Goal: Task Accomplishment & Management: Use online tool/utility

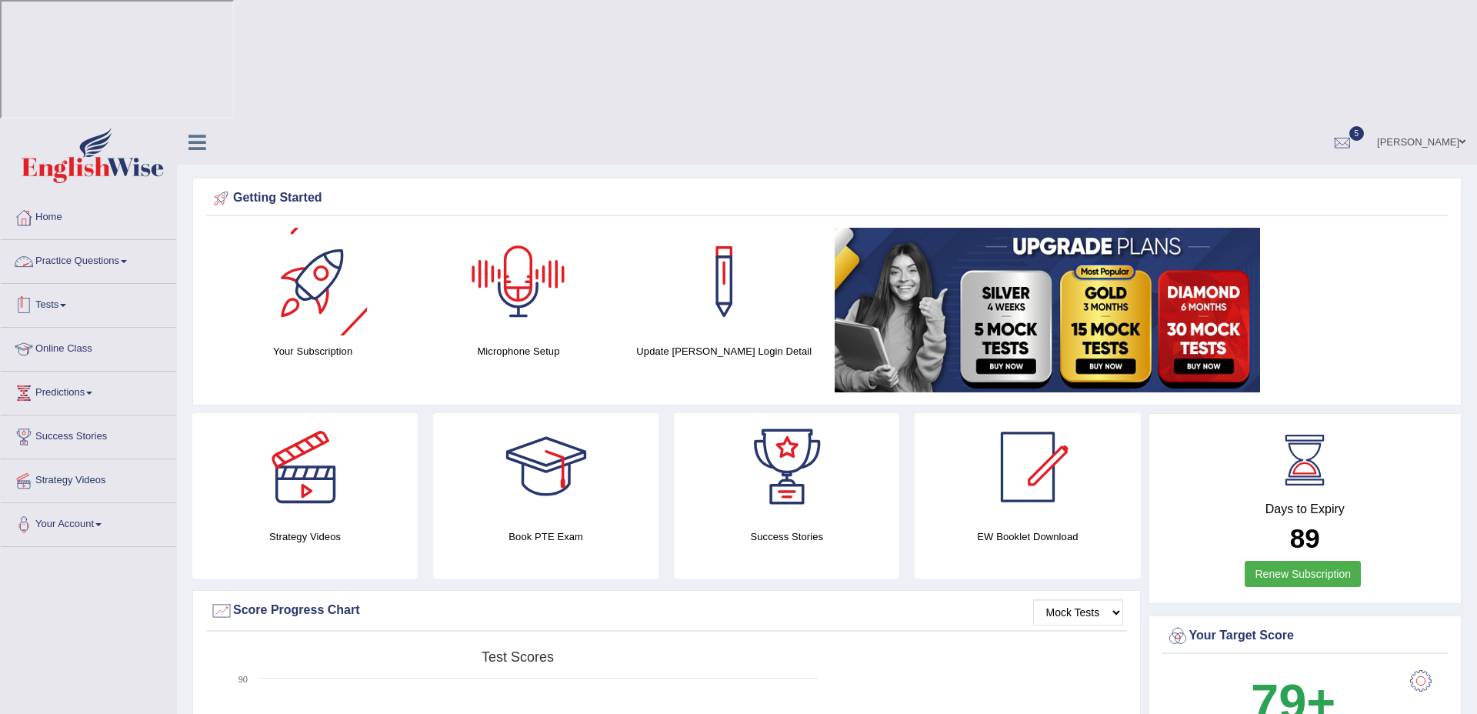
click at [77, 240] on link "Practice Questions" at bounding box center [88, 259] width 175 height 38
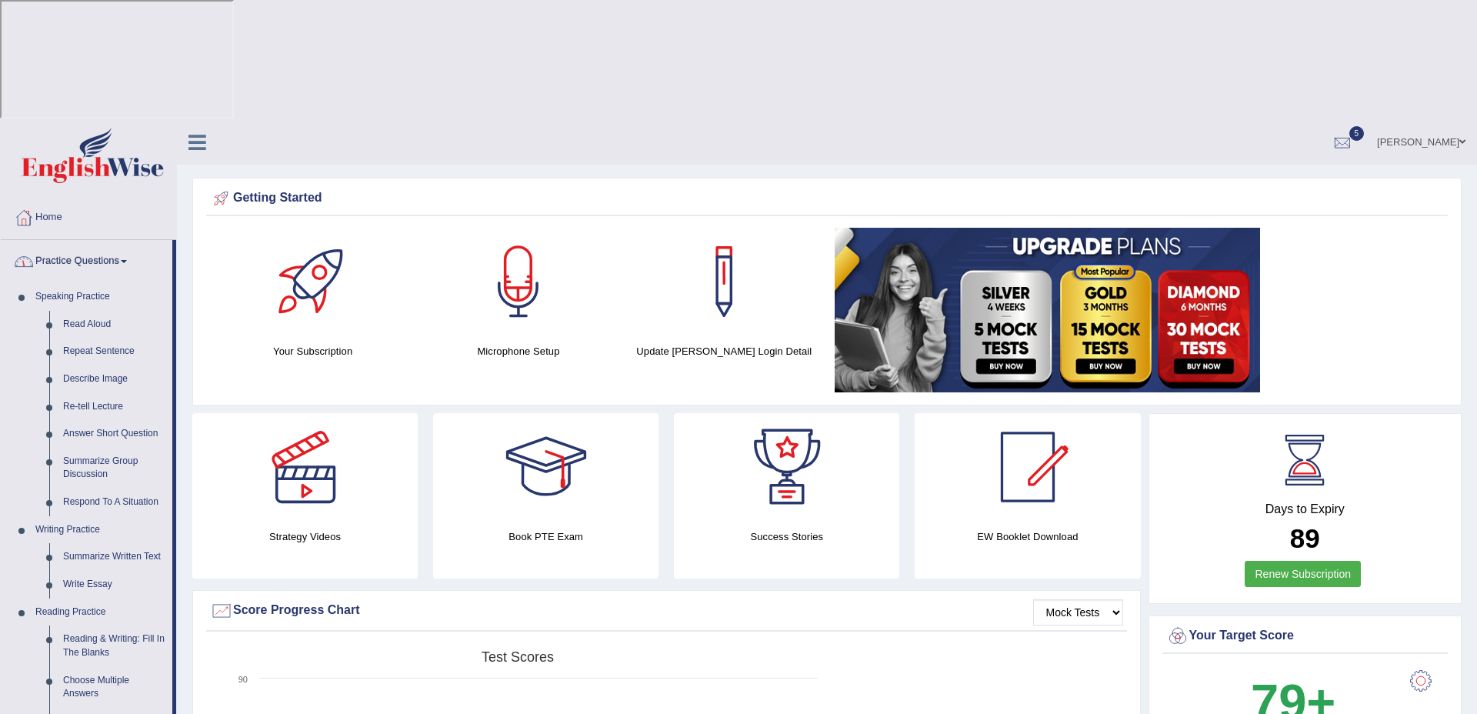
click at [77, 240] on link "Practice Questions" at bounding box center [87, 259] width 172 height 38
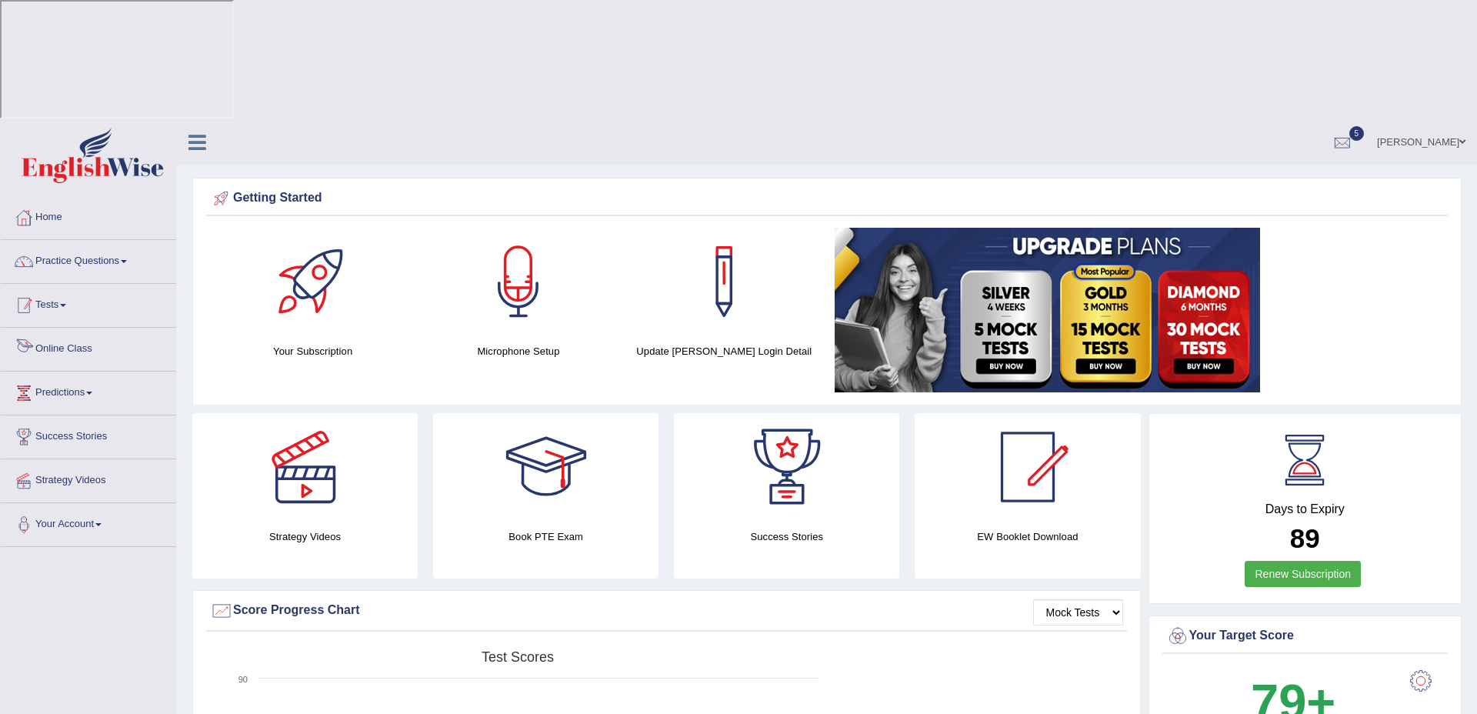
click at [64, 284] on link "Tests" at bounding box center [88, 303] width 175 height 38
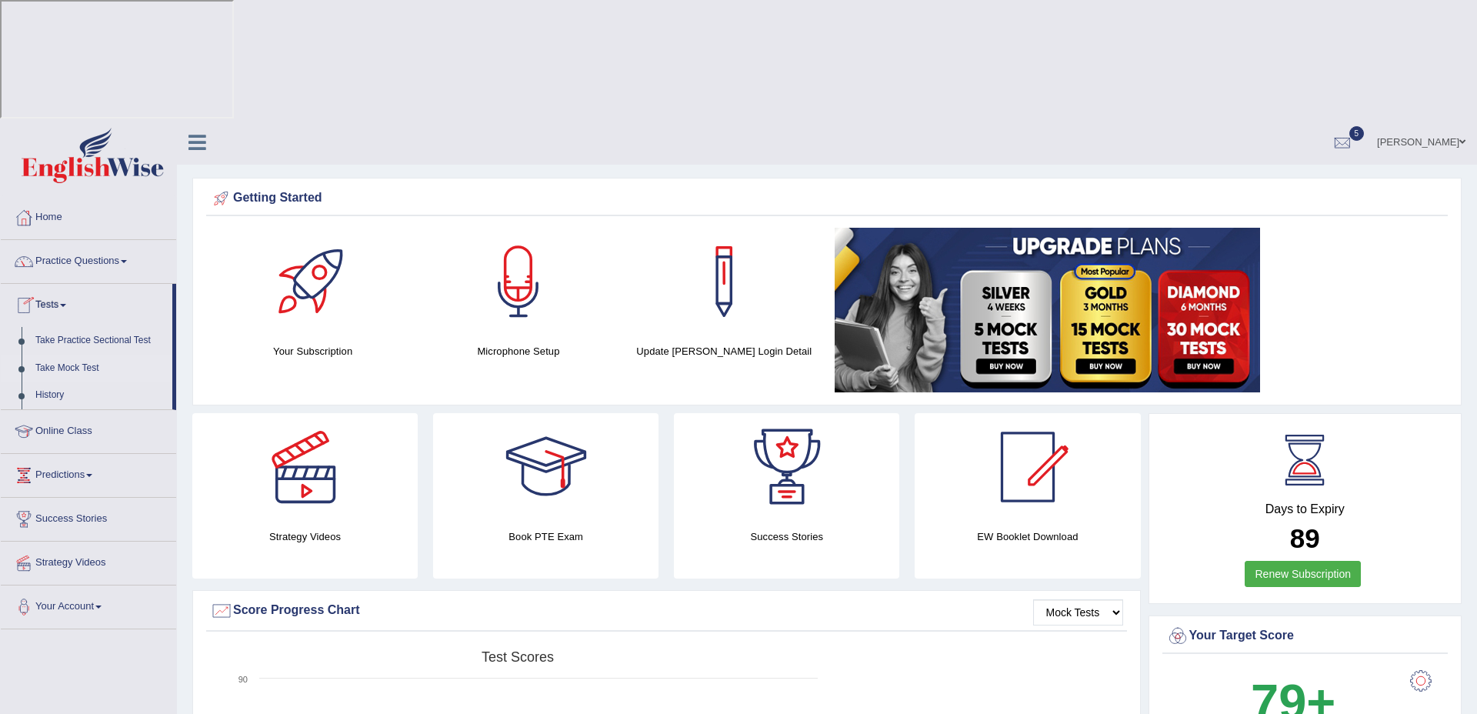
click at [68, 355] on link "Take Mock Test" at bounding box center [100, 369] width 144 height 28
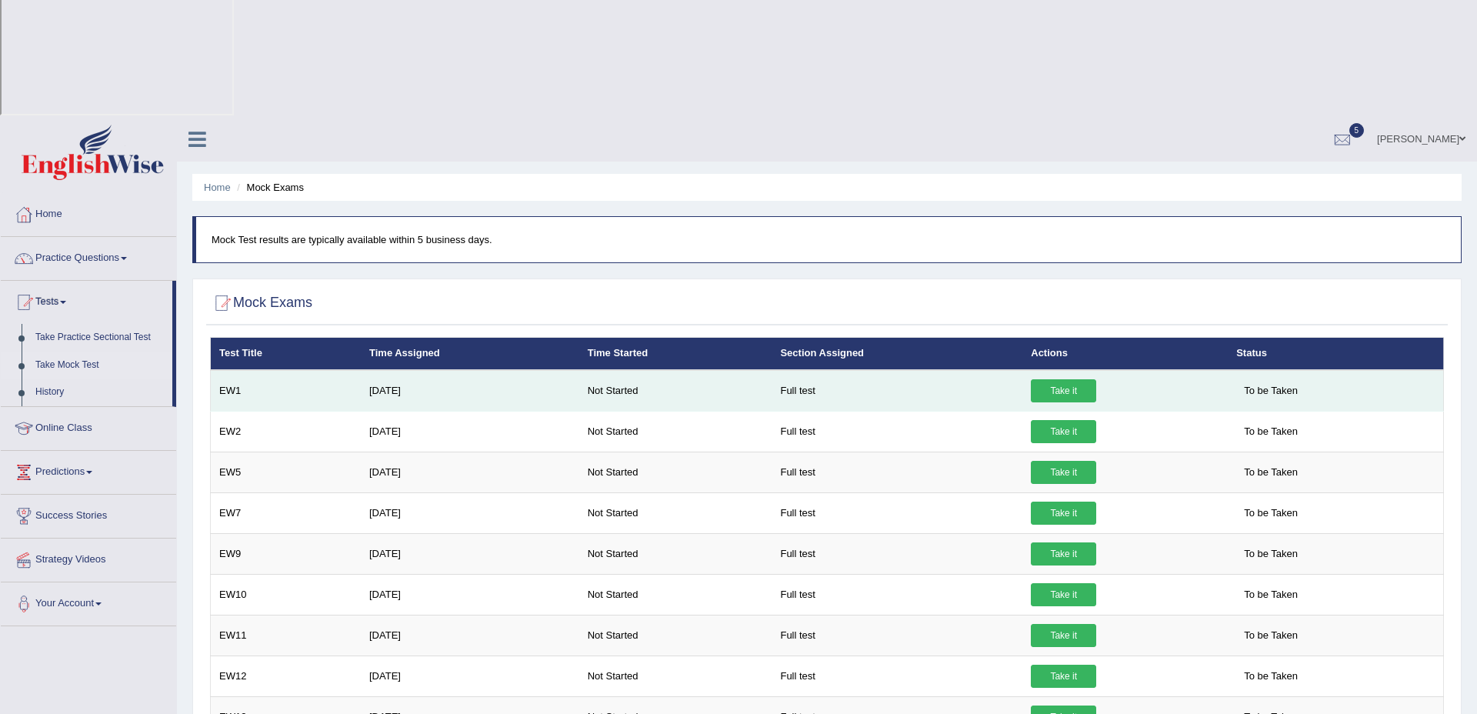
scroll to position [5, 0]
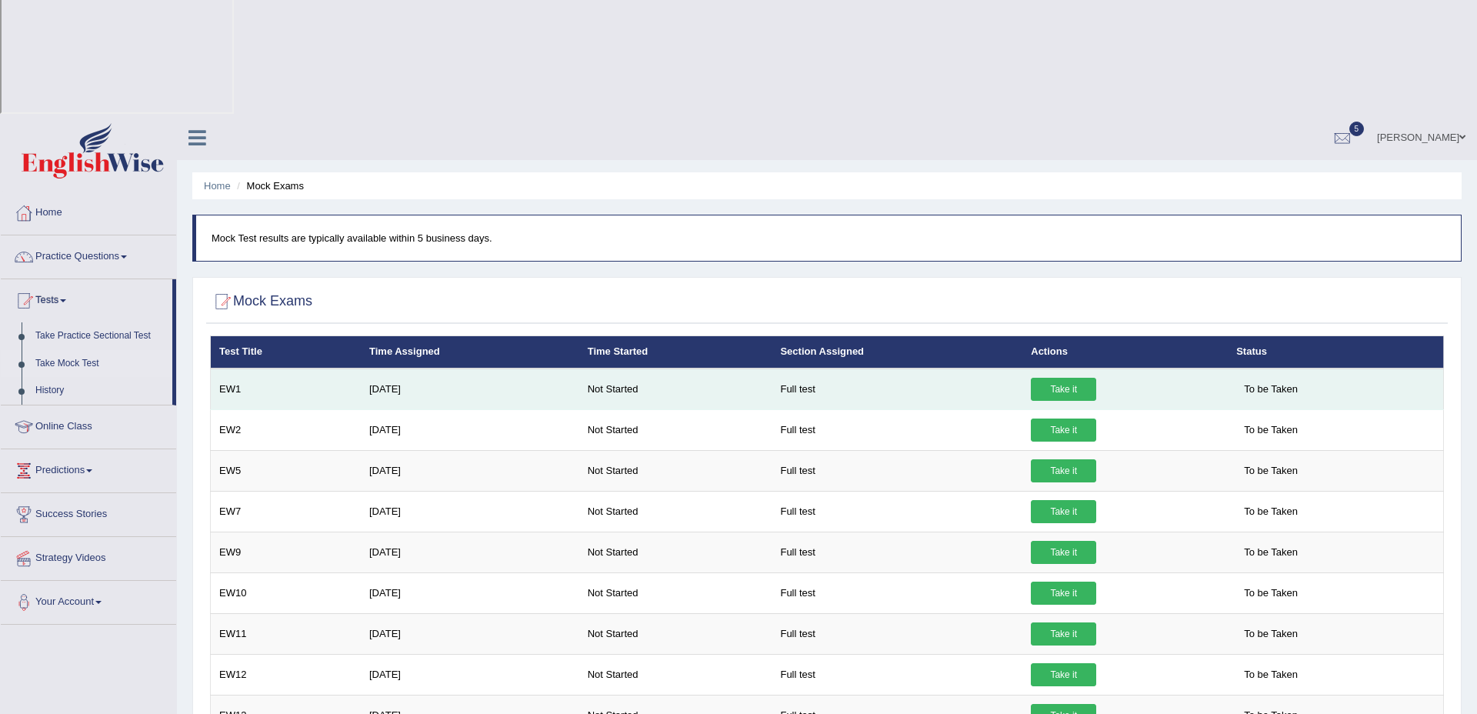
click at [1050, 378] on link "Take it" at bounding box center [1063, 389] width 65 height 23
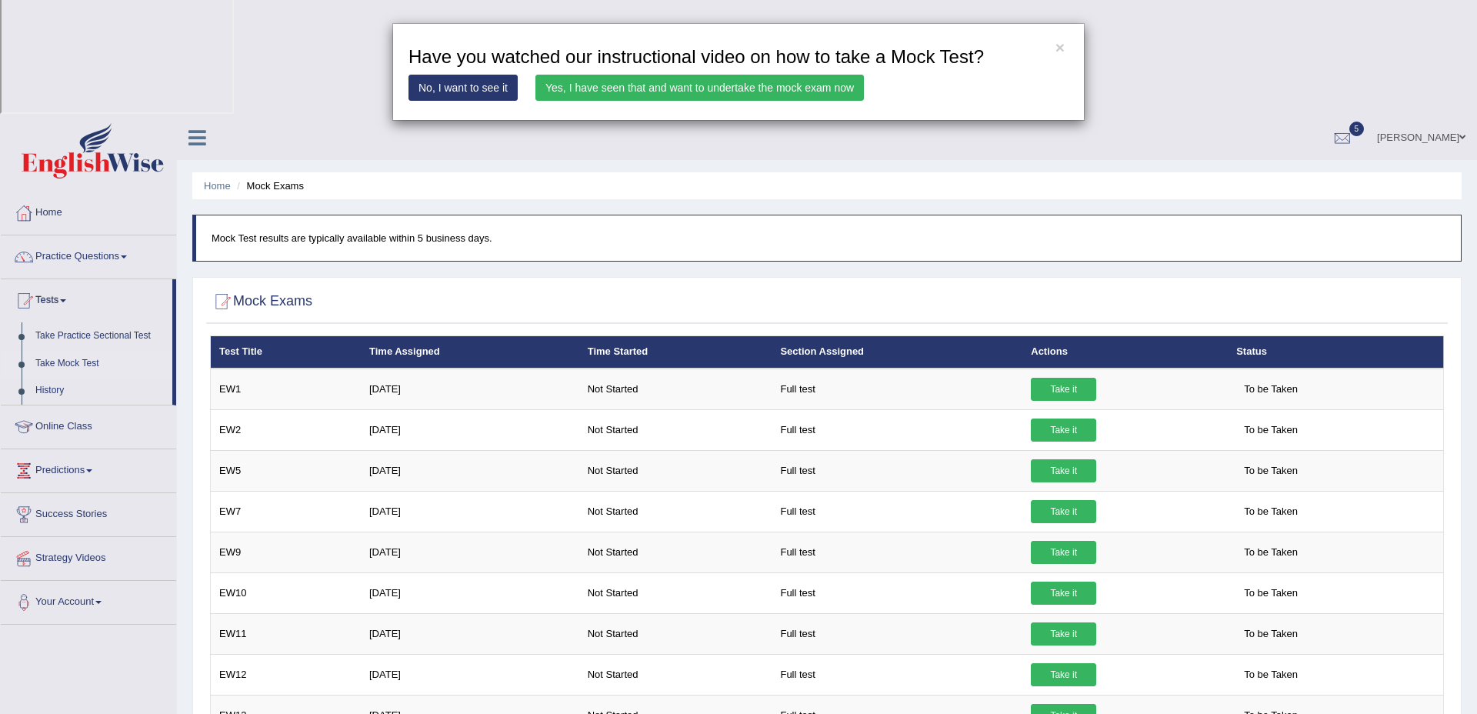
click at [716, 85] on link "Yes, I have seen that and want to undertake the mock exam now" at bounding box center [699, 88] width 328 height 26
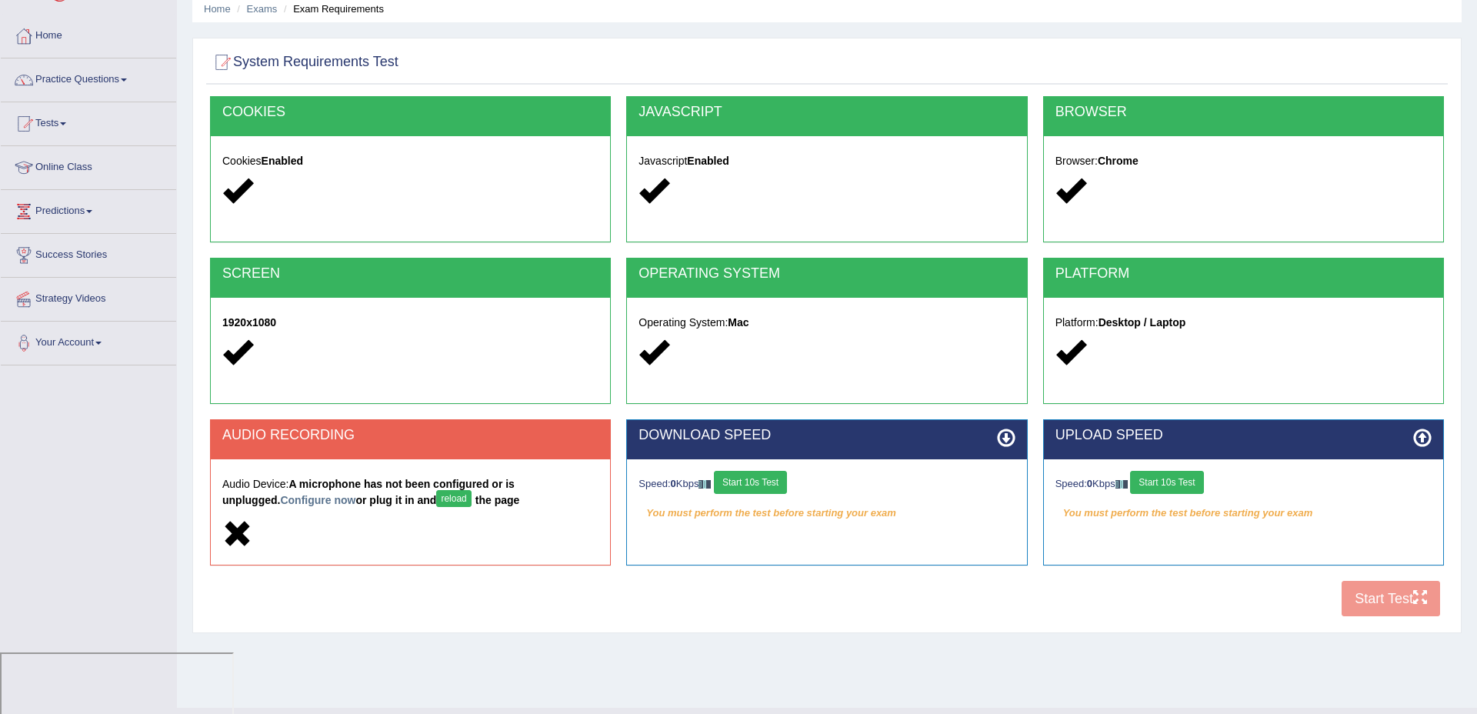
scroll to position [63, 0]
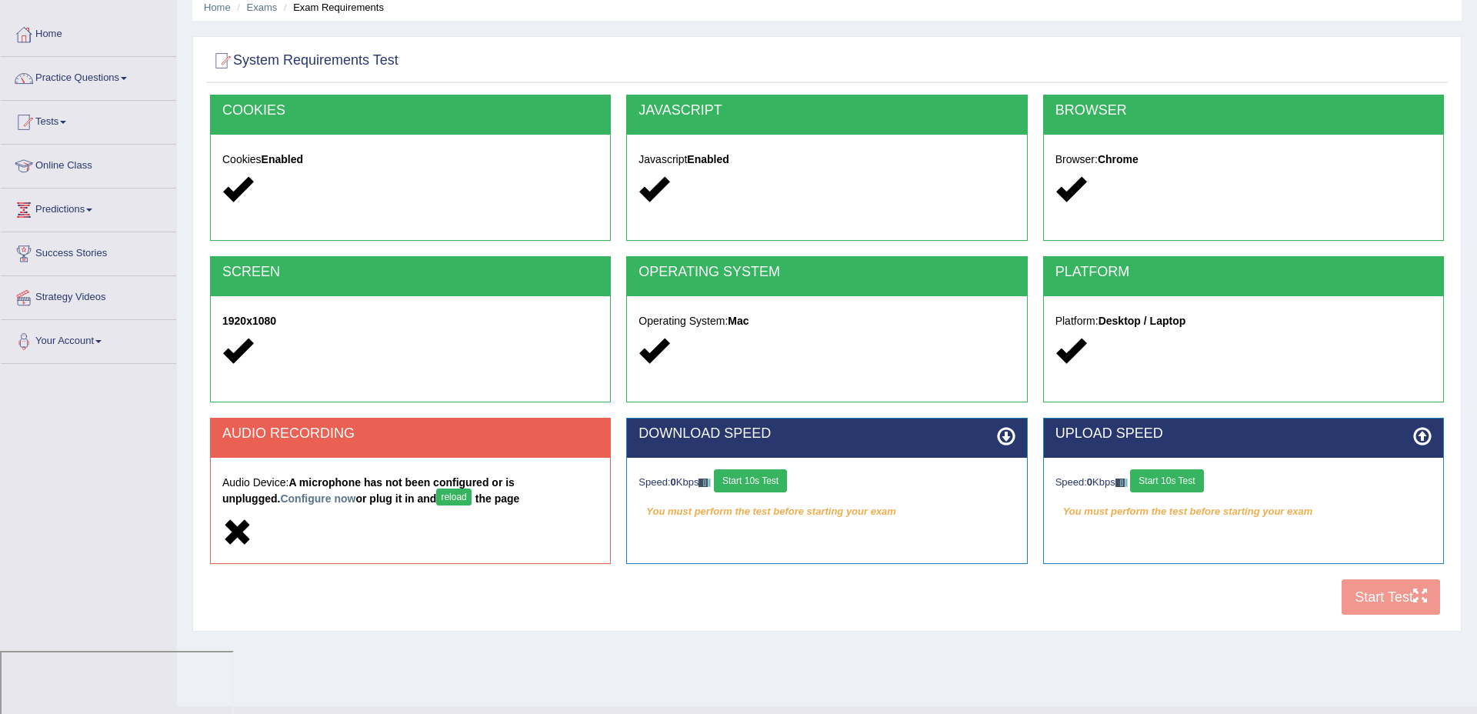
click at [436, 498] on button "reload" at bounding box center [453, 496] width 35 height 17
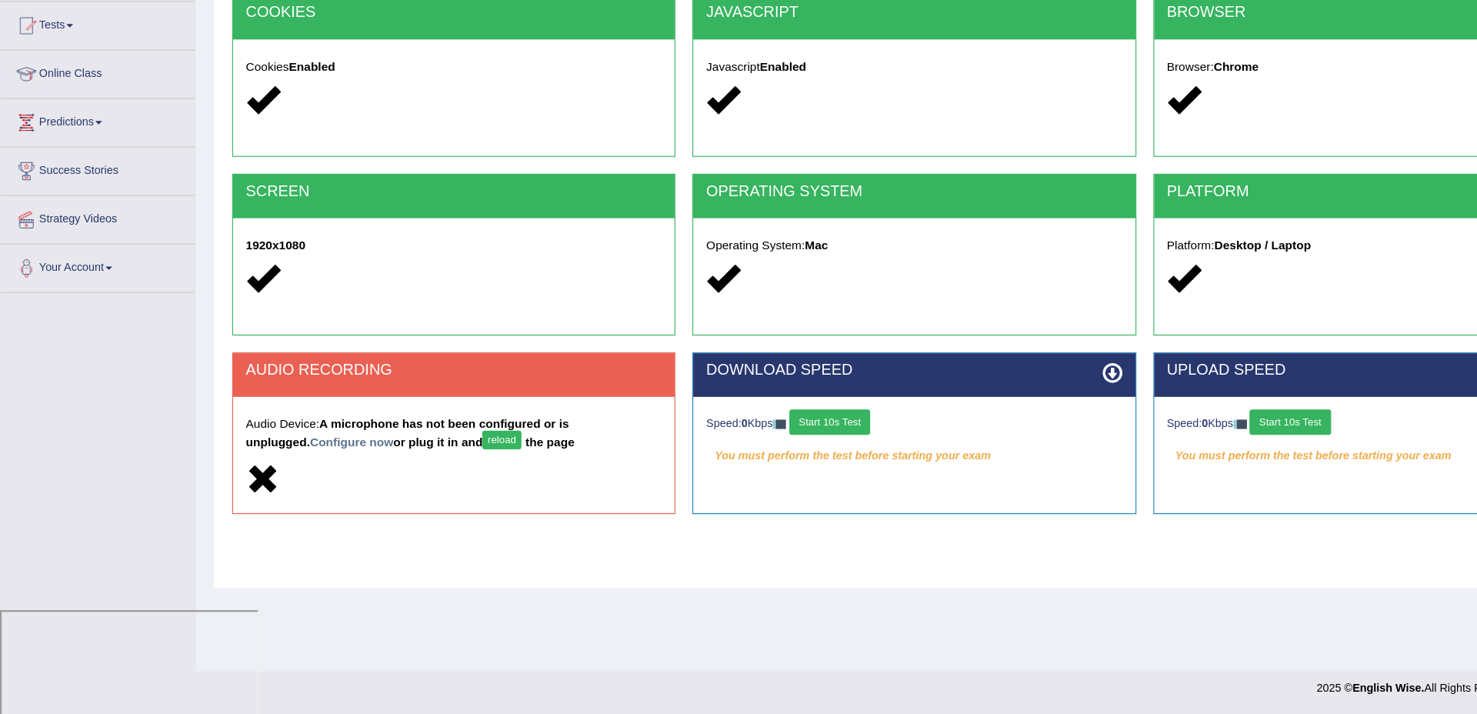
scroll to position [94, 0]
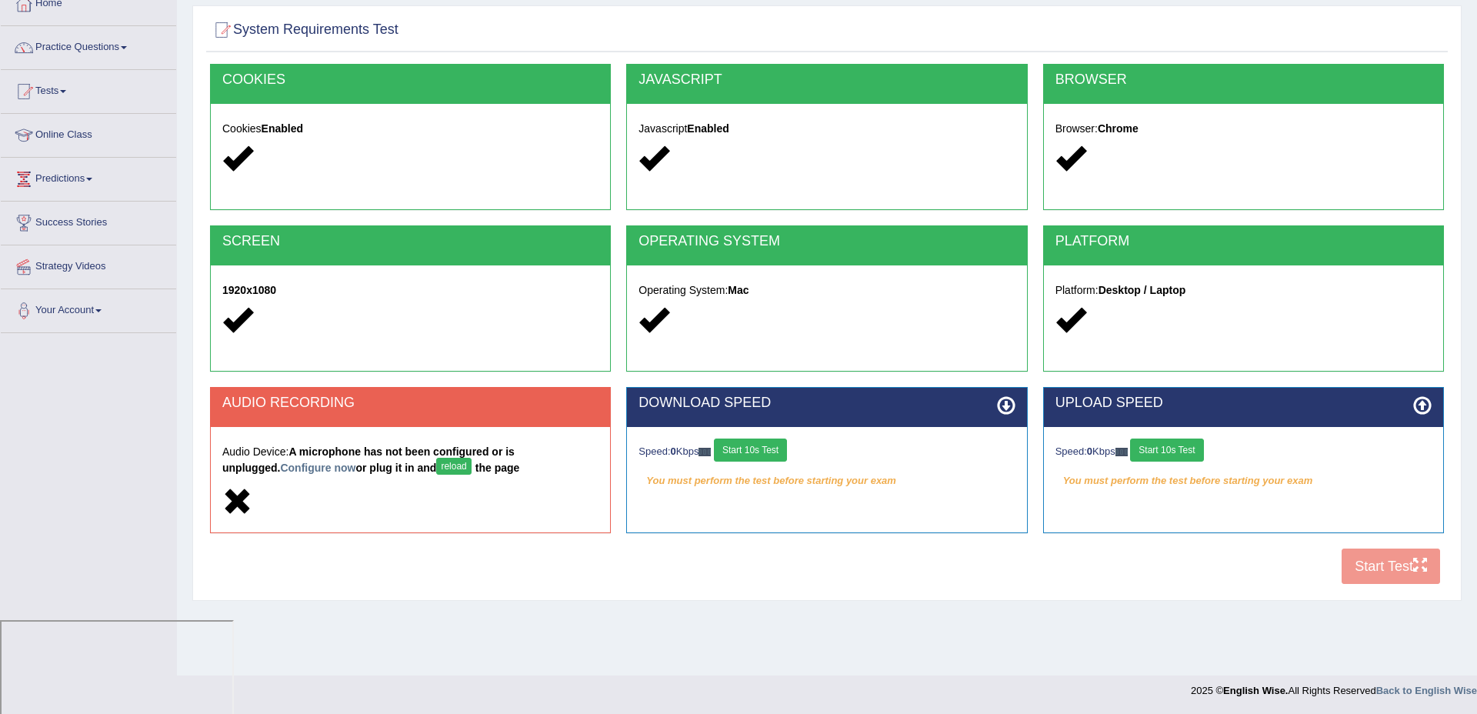
click at [436, 468] on button "reload" at bounding box center [453, 466] width 35 height 17
click at [436, 467] on button "reload" at bounding box center [453, 466] width 35 height 17
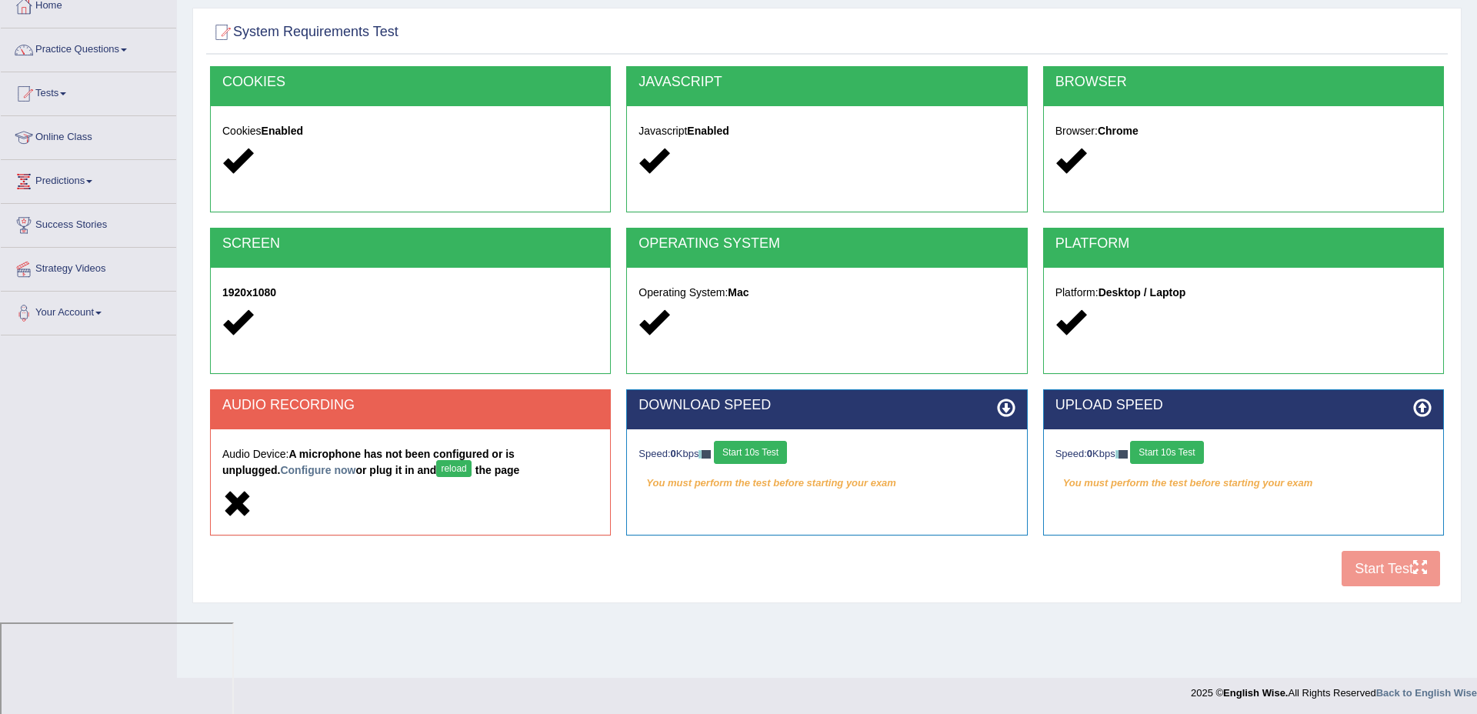
click at [808, 452] on div "Speed: 0 Kbps Start 10s Test" at bounding box center [826, 454] width 376 height 27
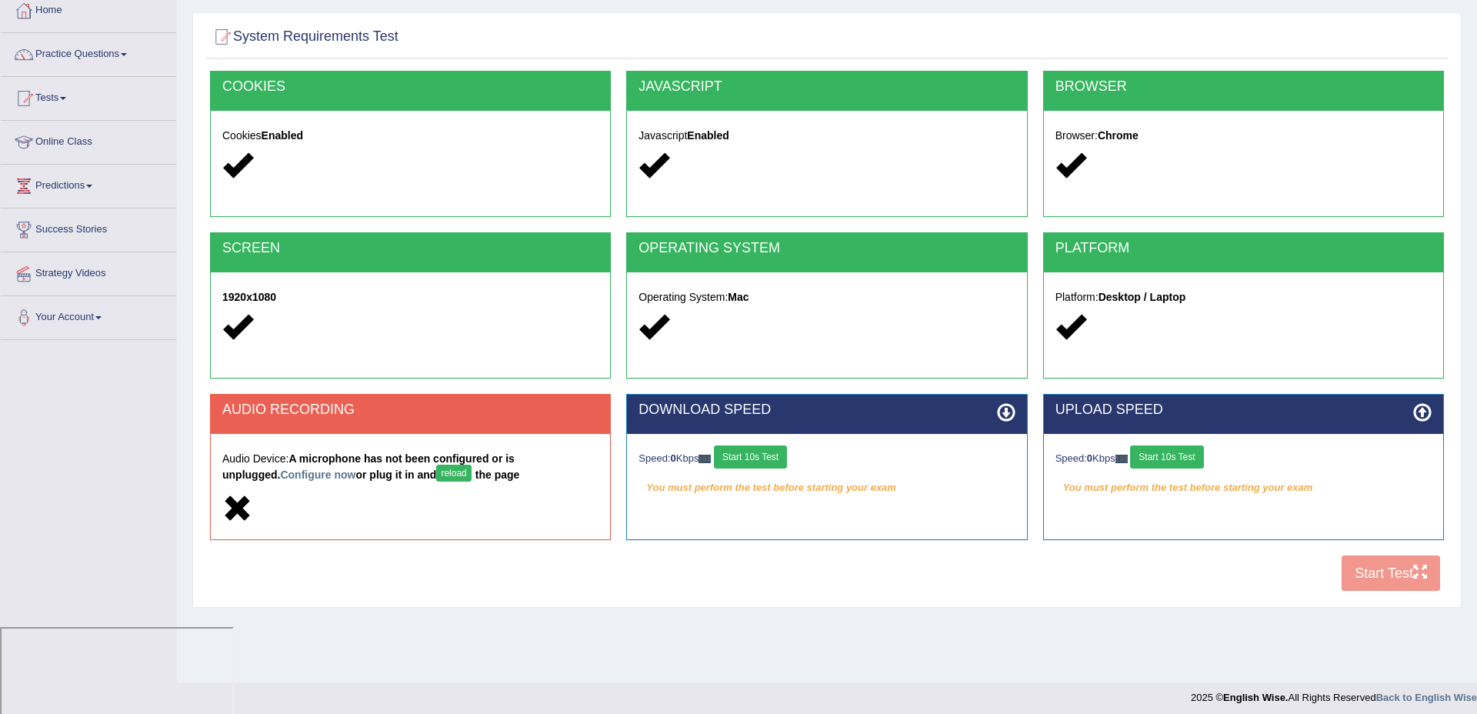
click at [436, 473] on button "reload" at bounding box center [453, 473] width 35 height 17
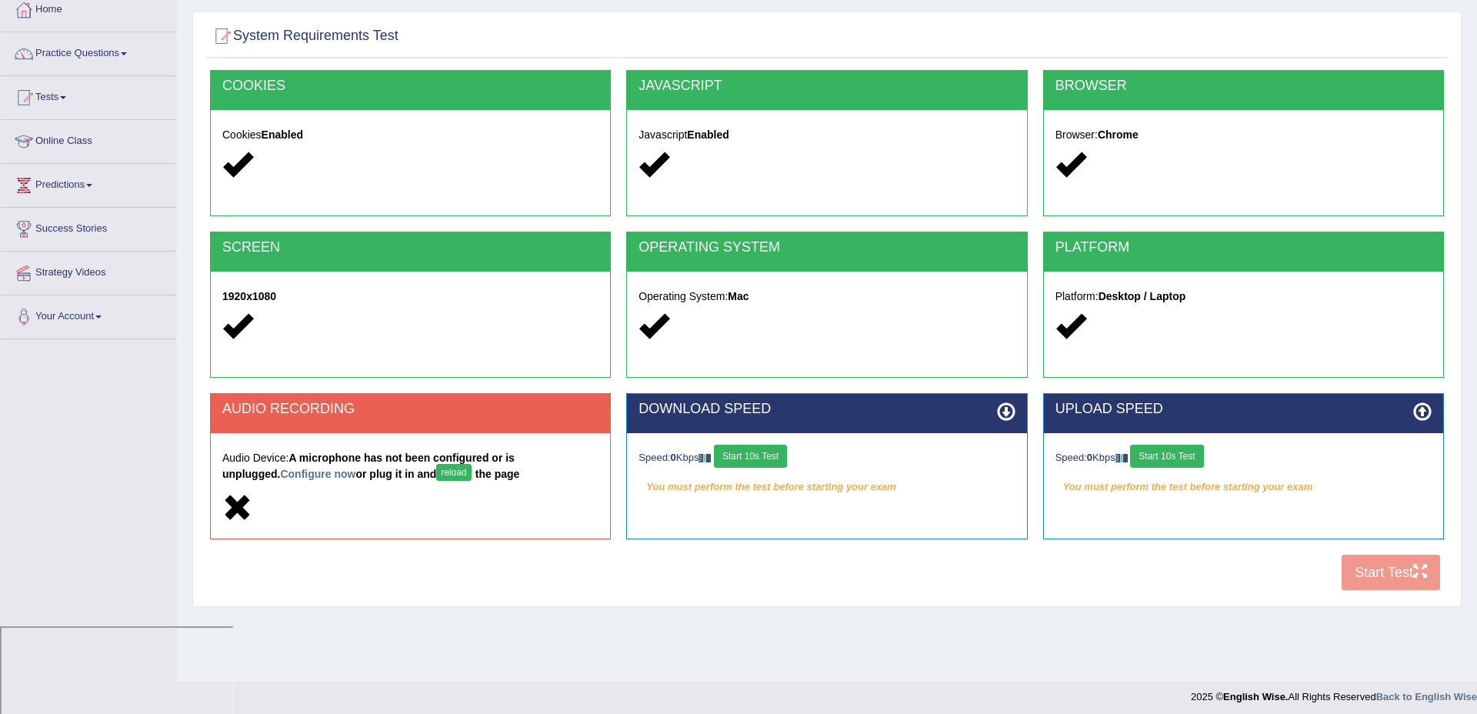
click at [238, 493] on icon at bounding box center [237, 508] width 30 height 30
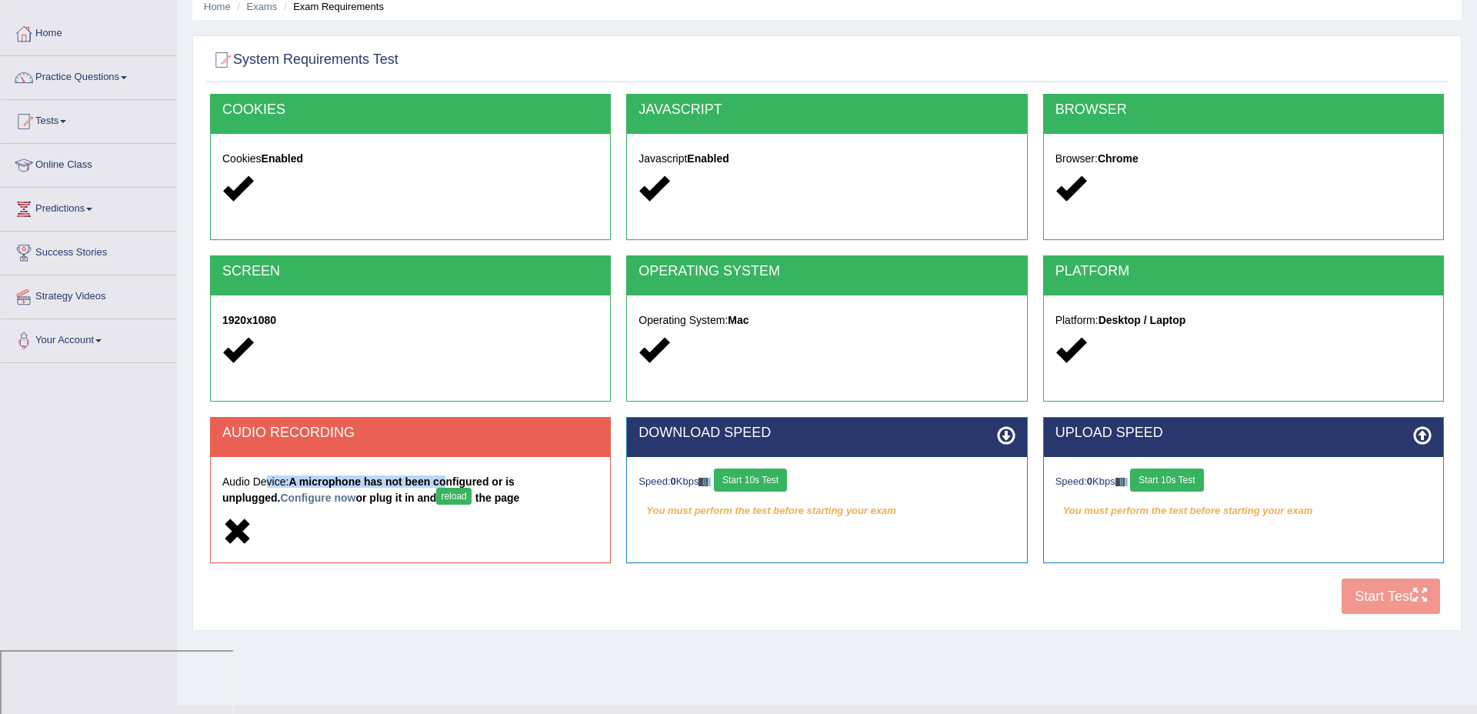
drag, startPoint x: 367, startPoint y: 487, endPoint x: 454, endPoint y: 488, distance: 86.9
click at [454, 488] on h5 "Audio Device: A microphone has not been configured or is unplugged. Configure n…" at bounding box center [410, 492] width 376 height 32
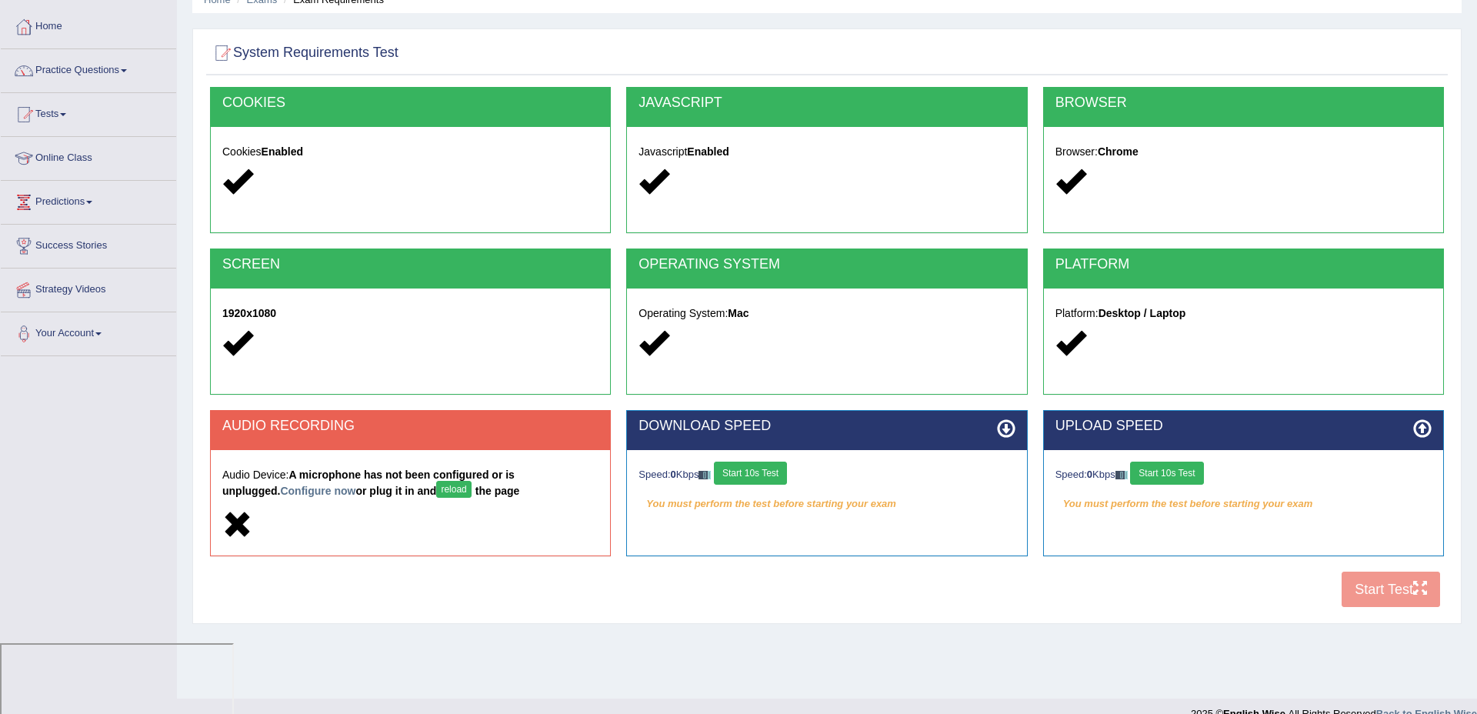
click at [455, 488] on strong "A microphone has not been configured or is unplugged. Configure now or plug it …" at bounding box center [370, 482] width 297 height 28
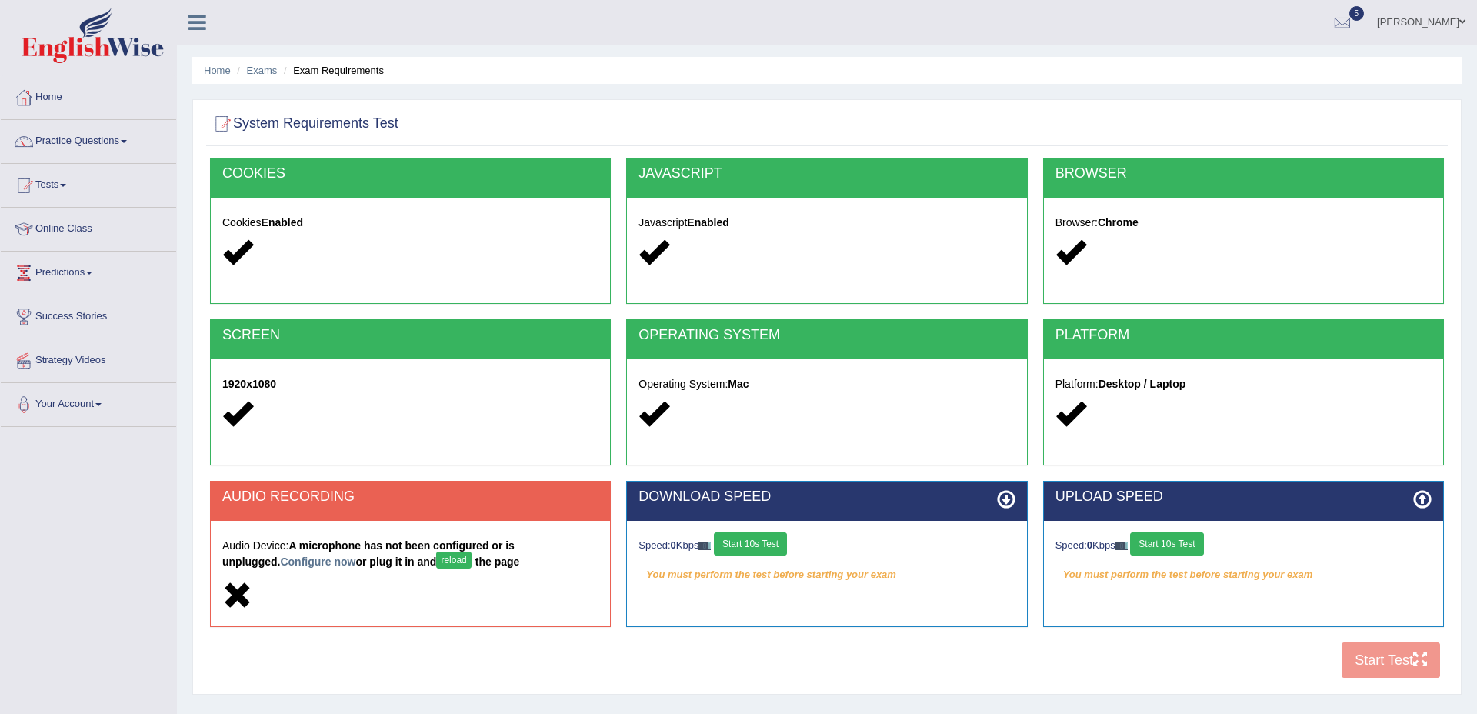
click at [260, 73] on link "Exams" at bounding box center [262, 71] width 31 height 12
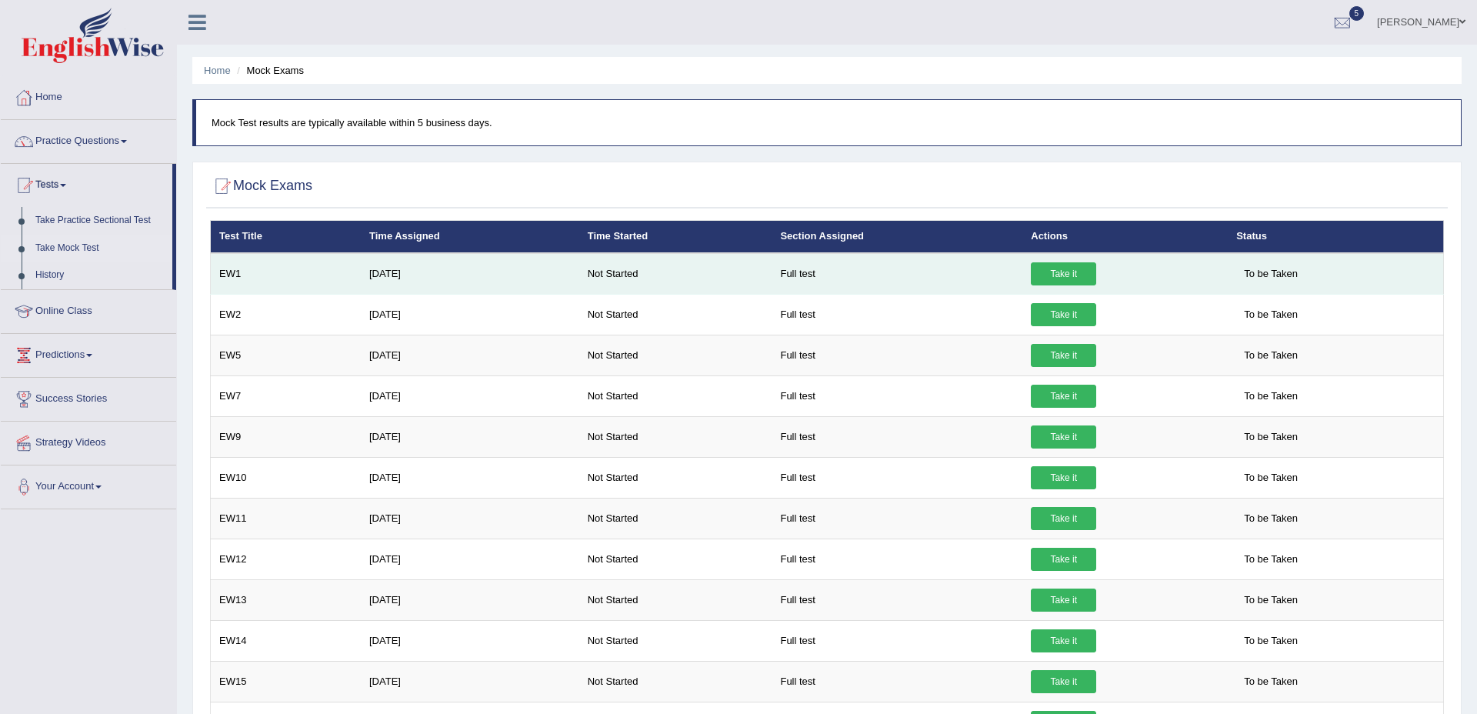
click at [1080, 277] on link "Take it" at bounding box center [1063, 273] width 65 height 23
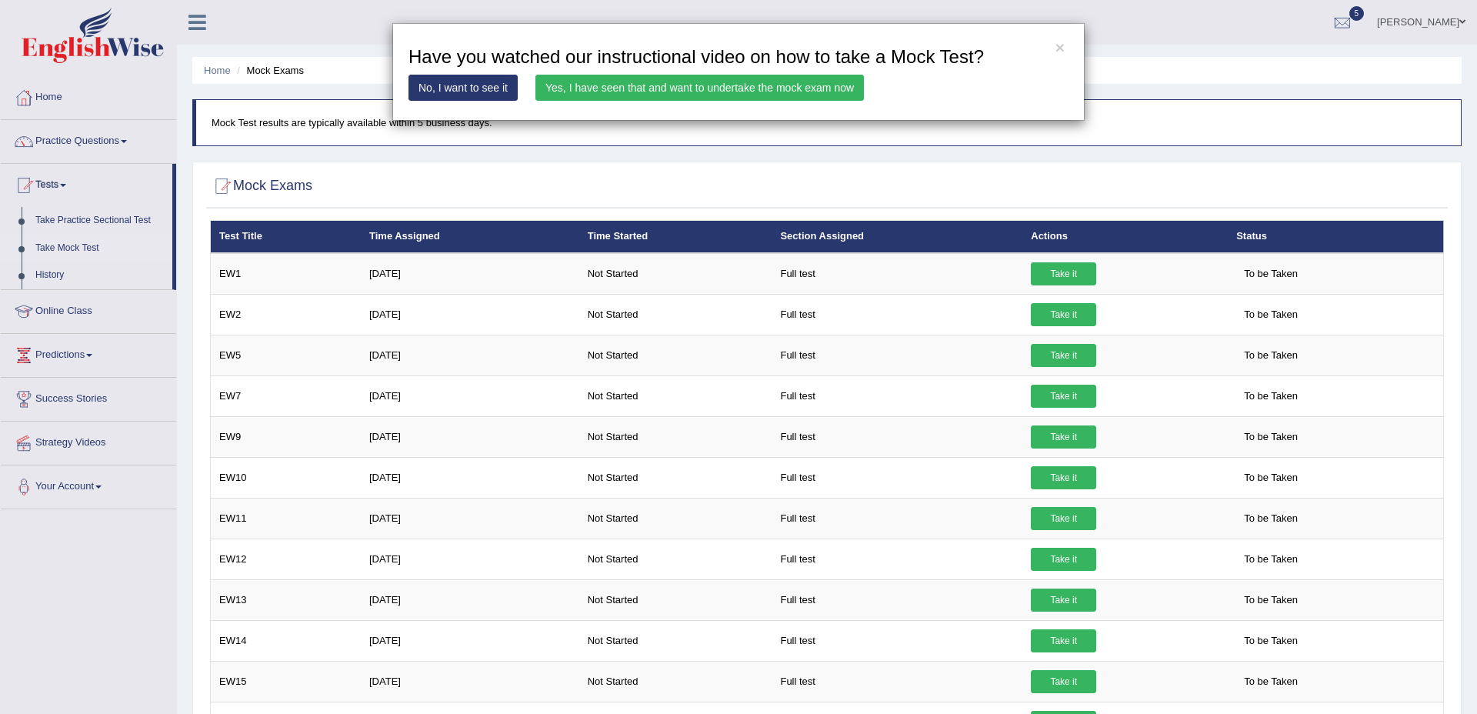
click at [715, 92] on link "Yes, I have seen that and want to undertake the mock exam now" at bounding box center [699, 88] width 328 height 26
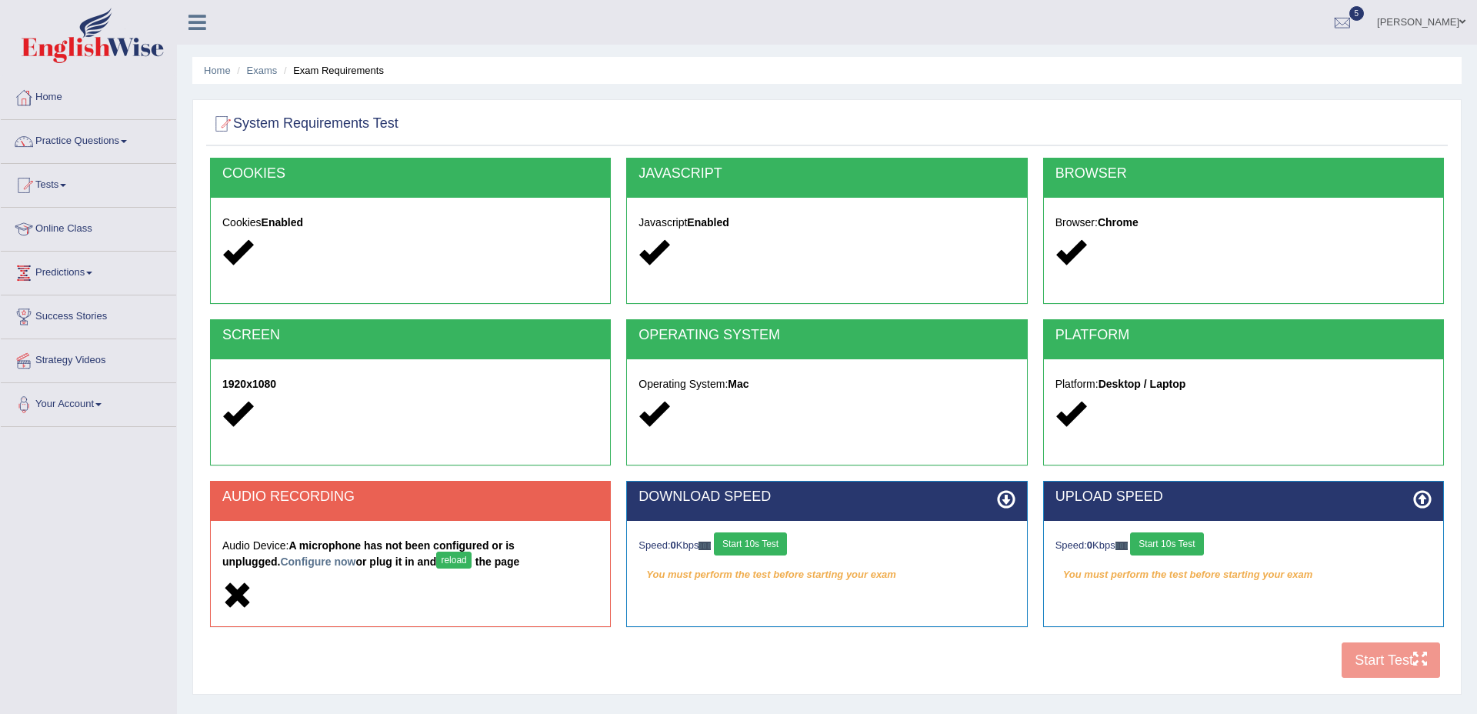
scroll to position [94, 0]
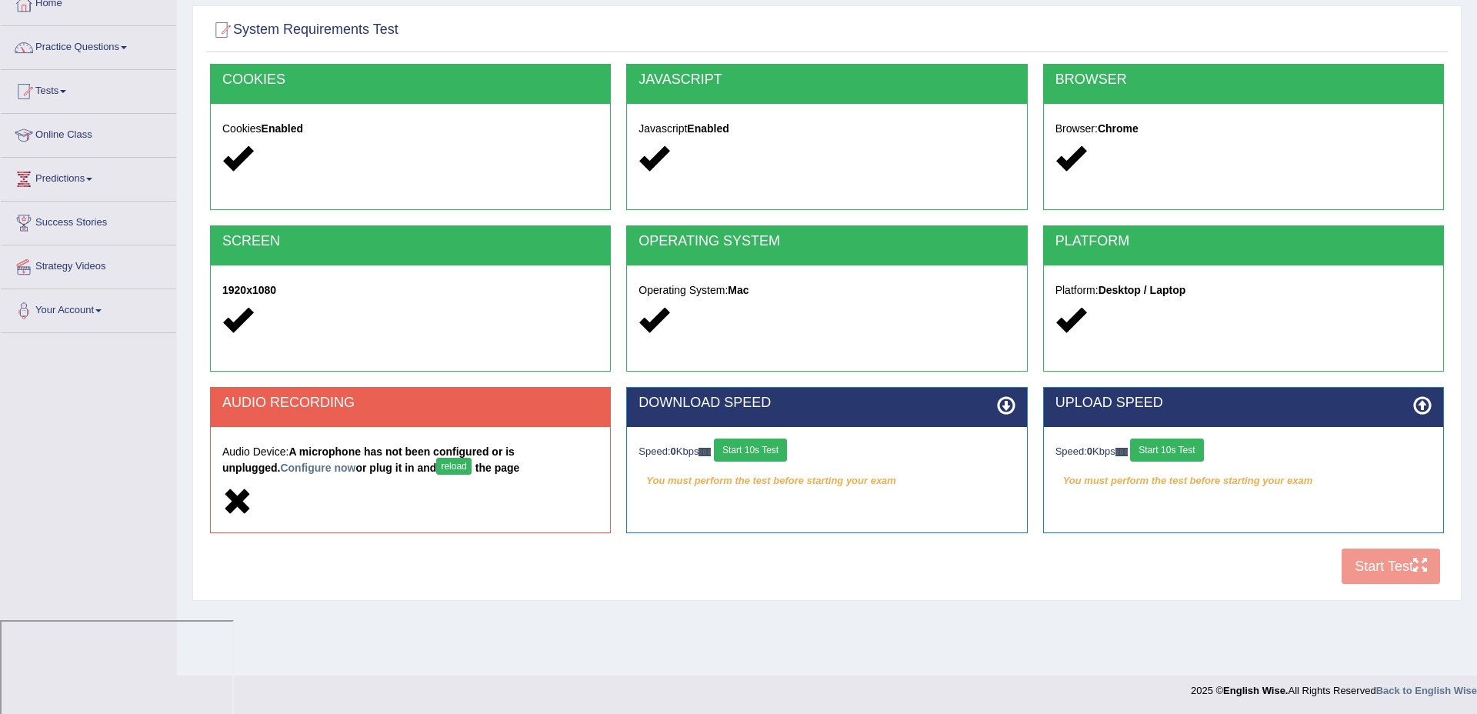
click at [436, 461] on button "reload" at bounding box center [453, 466] width 35 height 17
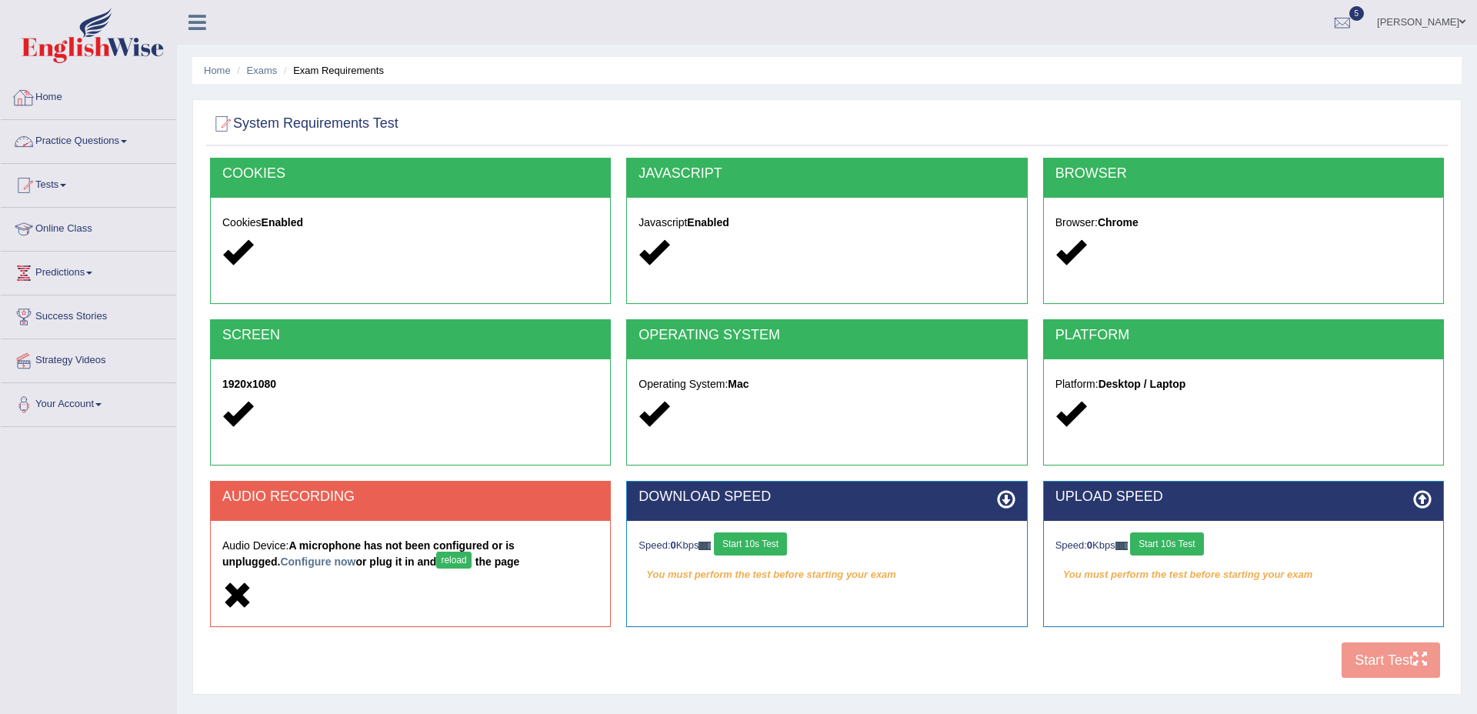
click at [60, 98] on link "Home" at bounding box center [88, 95] width 175 height 38
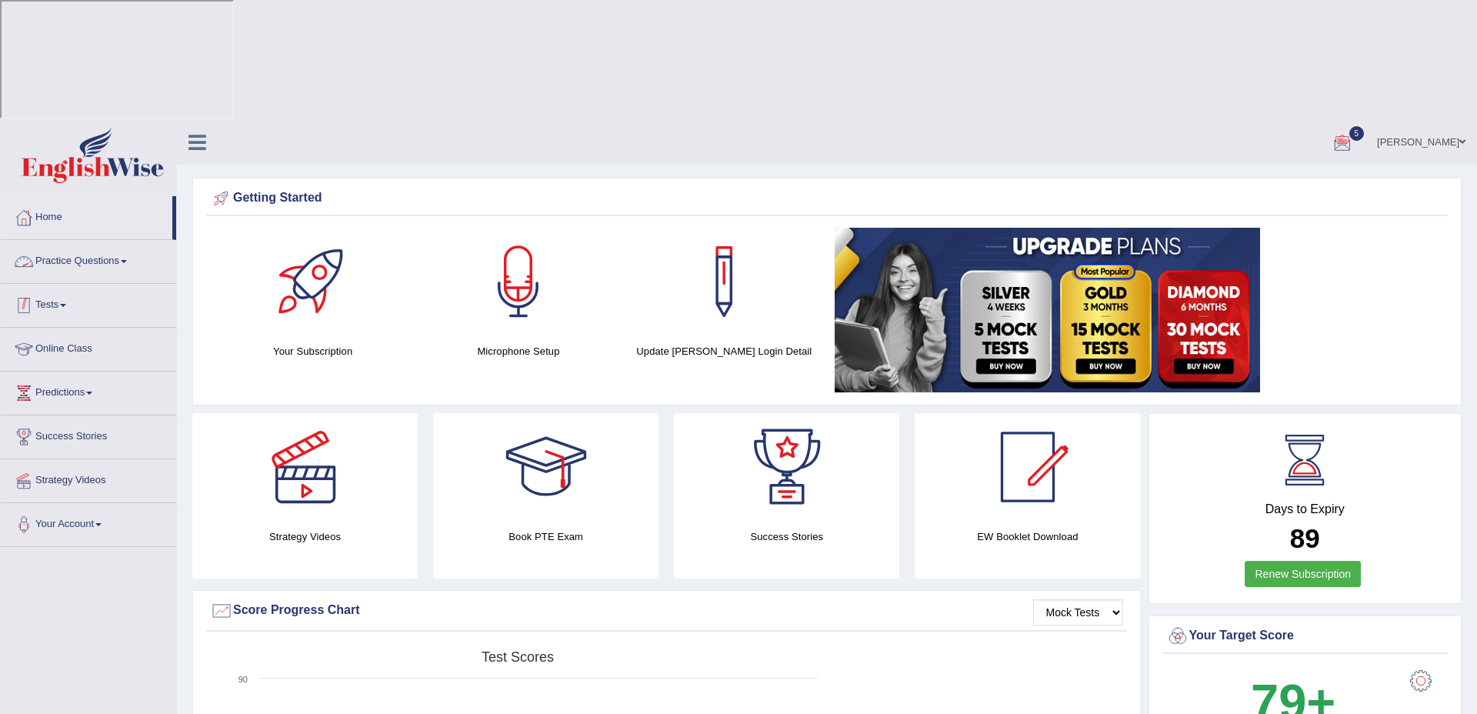
click at [59, 284] on link "Tests" at bounding box center [88, 303] width 175 height 38
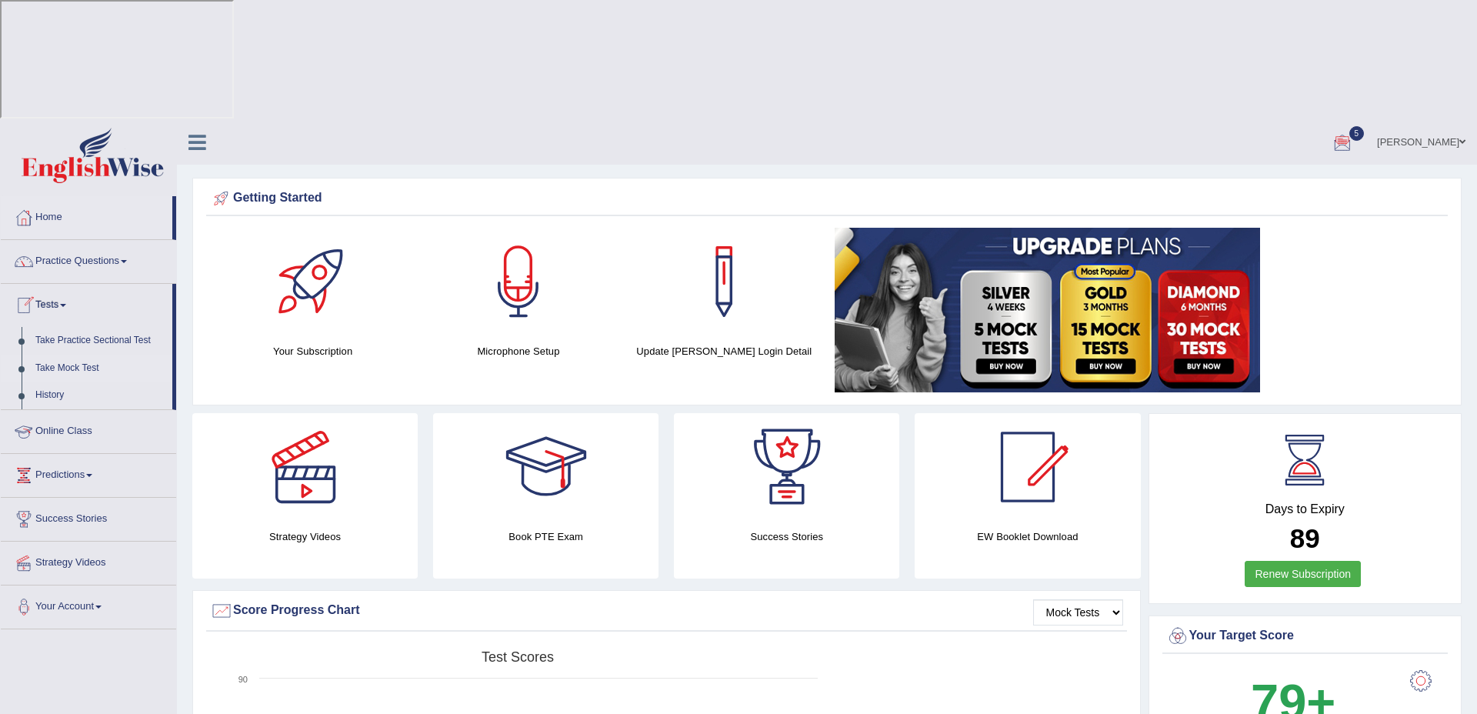
click at [82, 355] on link "Take Mock Test" at bounding box center [100, 369] width 144 height 28
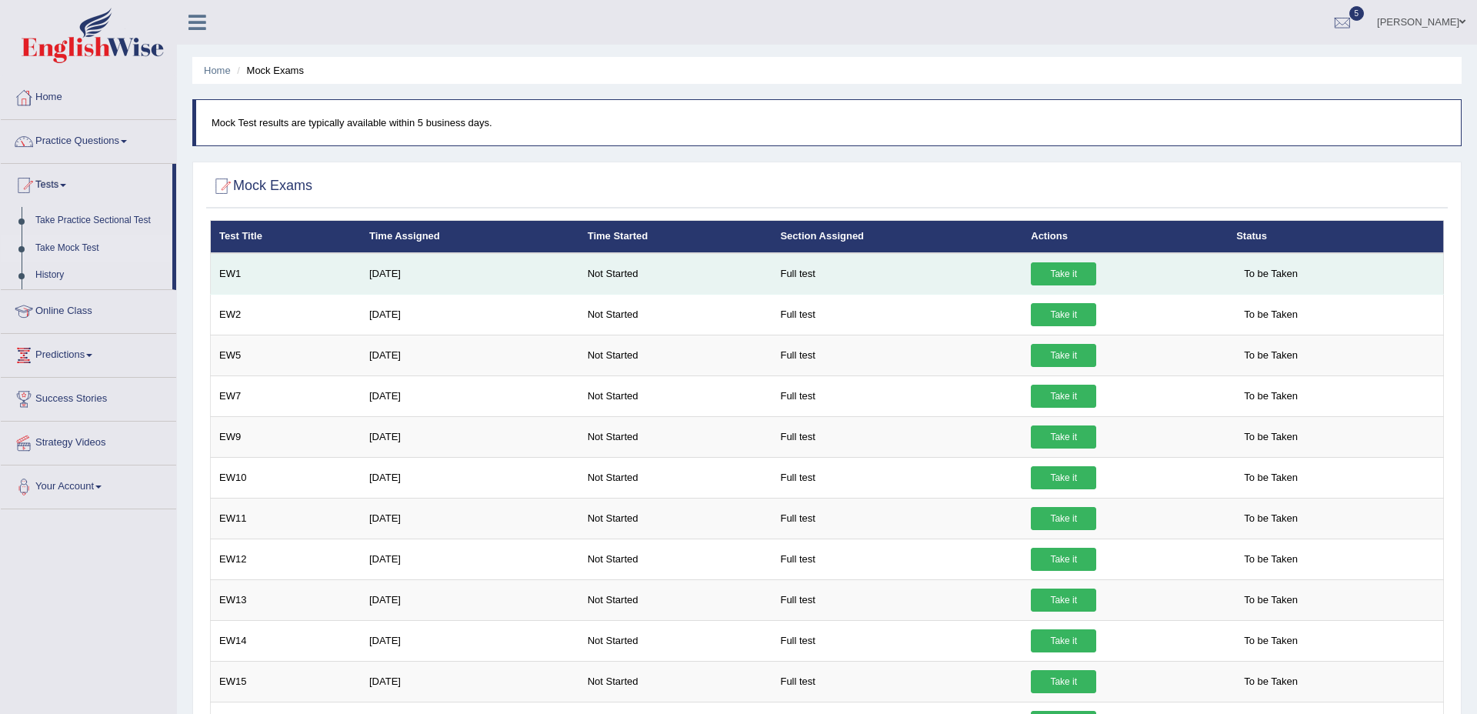
click at [1076, 270] on link "Take it" at bounding box center [1063, 273] width 65 height 23
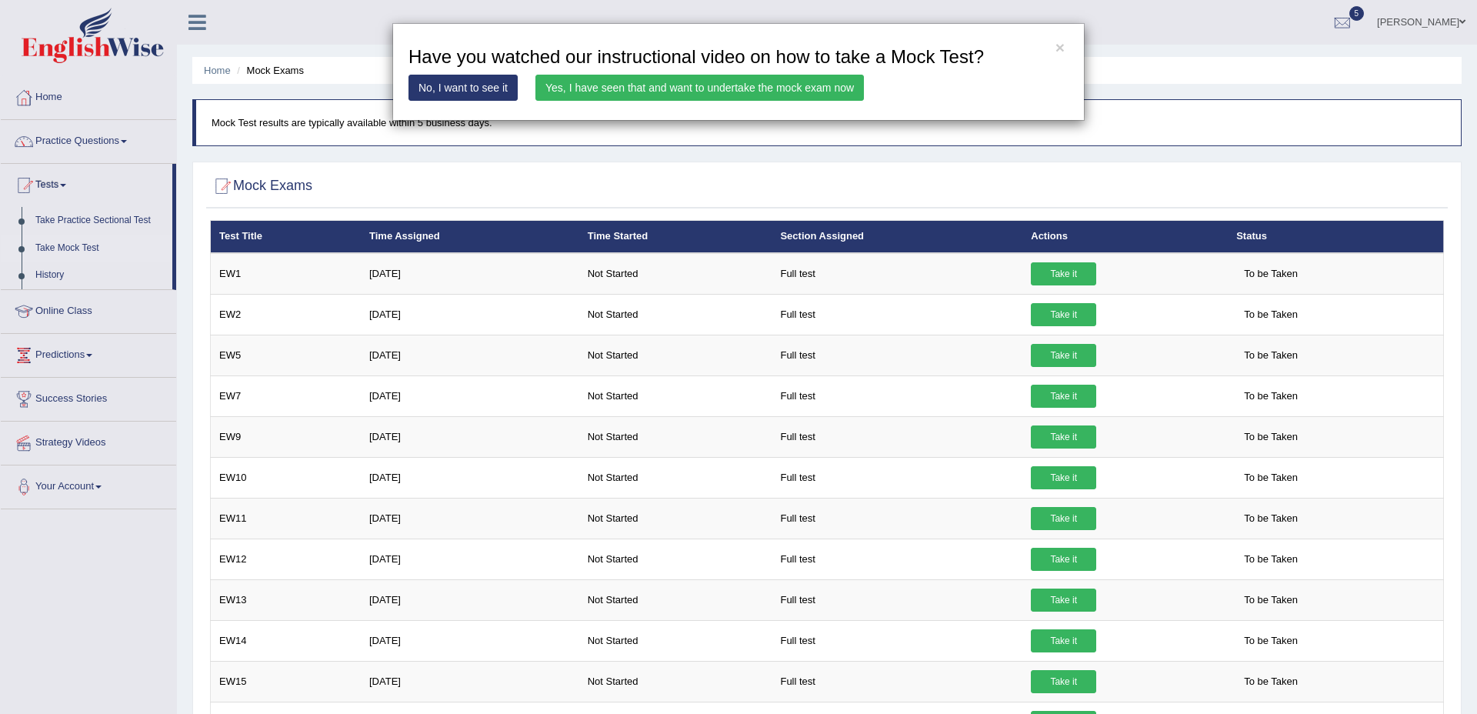
click at [770, 90] on link "Yes, I have seen that and want to undertake the mock exam now" at bounding box center [699, 88] width 328 height 26
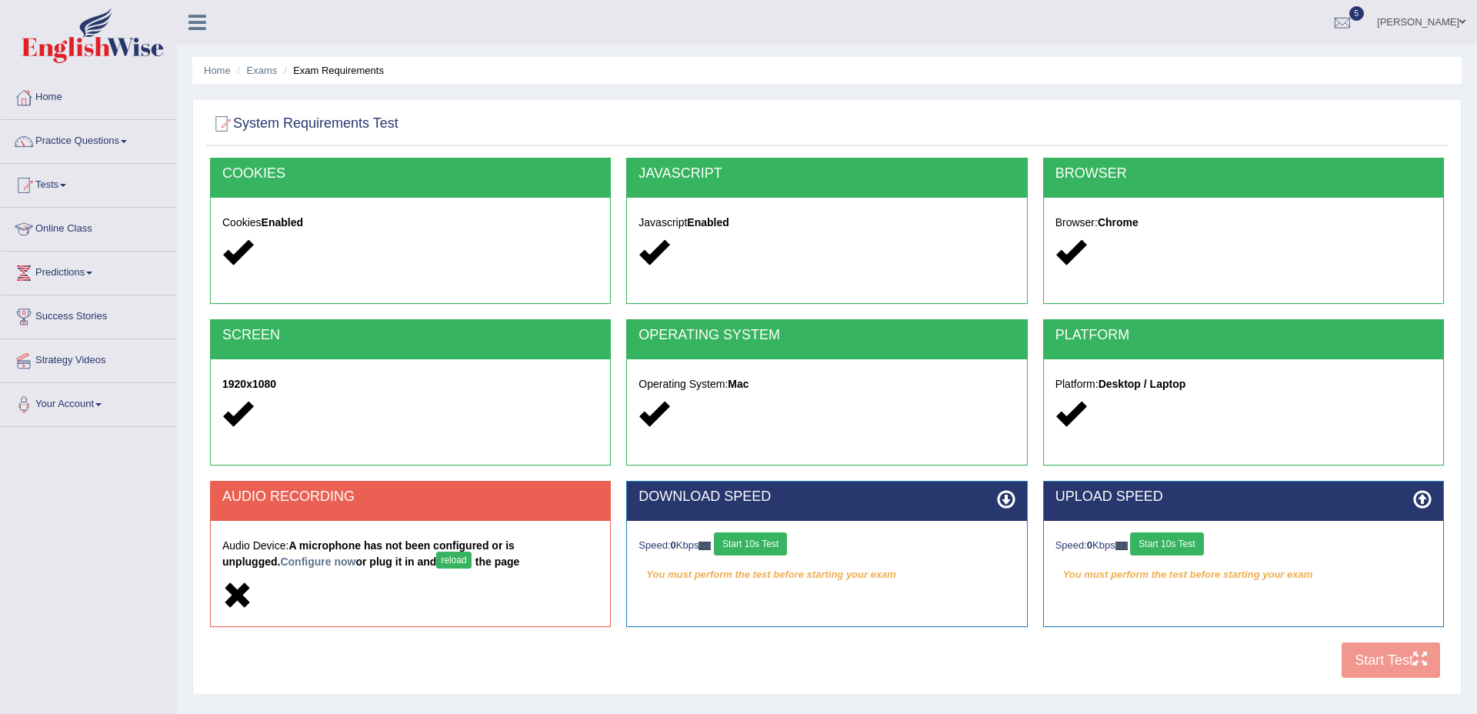
click at [436, 556] on button "reload" at bounding box center [453, 559] width 35 height 17
click at [436, 555] on button "reload" at bounding box center [453, 559] width 35 height 17
click at [69, 100] on link "Home" at bounding box center [88, 95] width 175 height 38
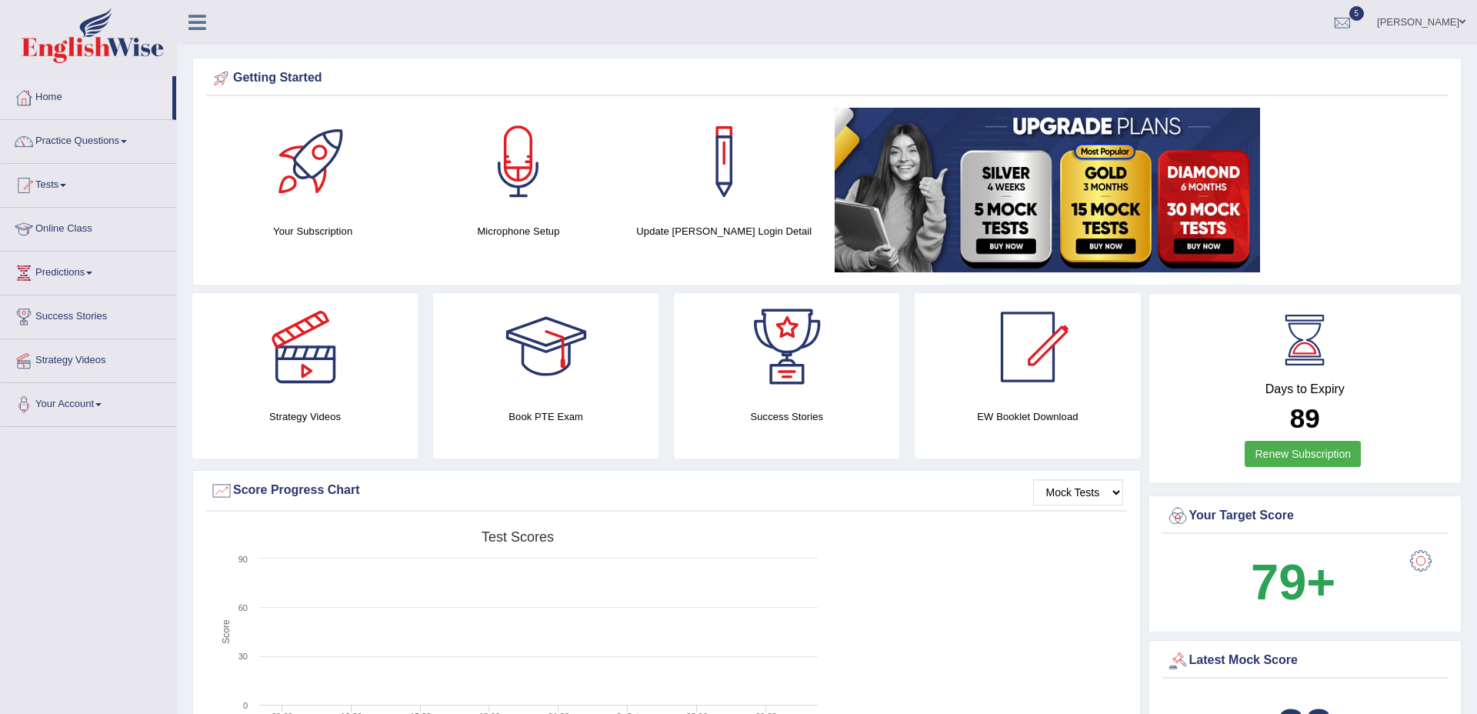
click at [204, 27] on icon at bounding box center [197, 22] width 18 height 20
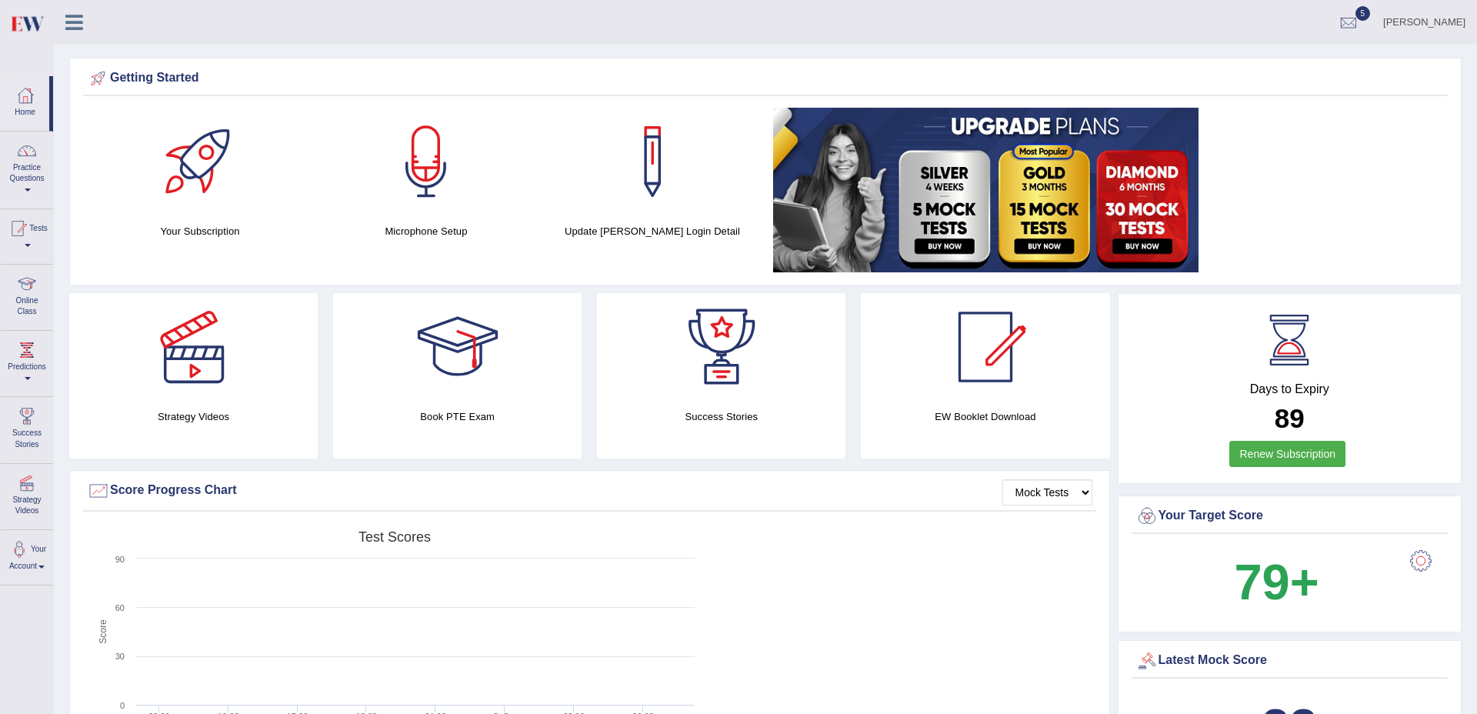
click at [88, 22] on link at bounding box center [74, 20] width 41 height 23
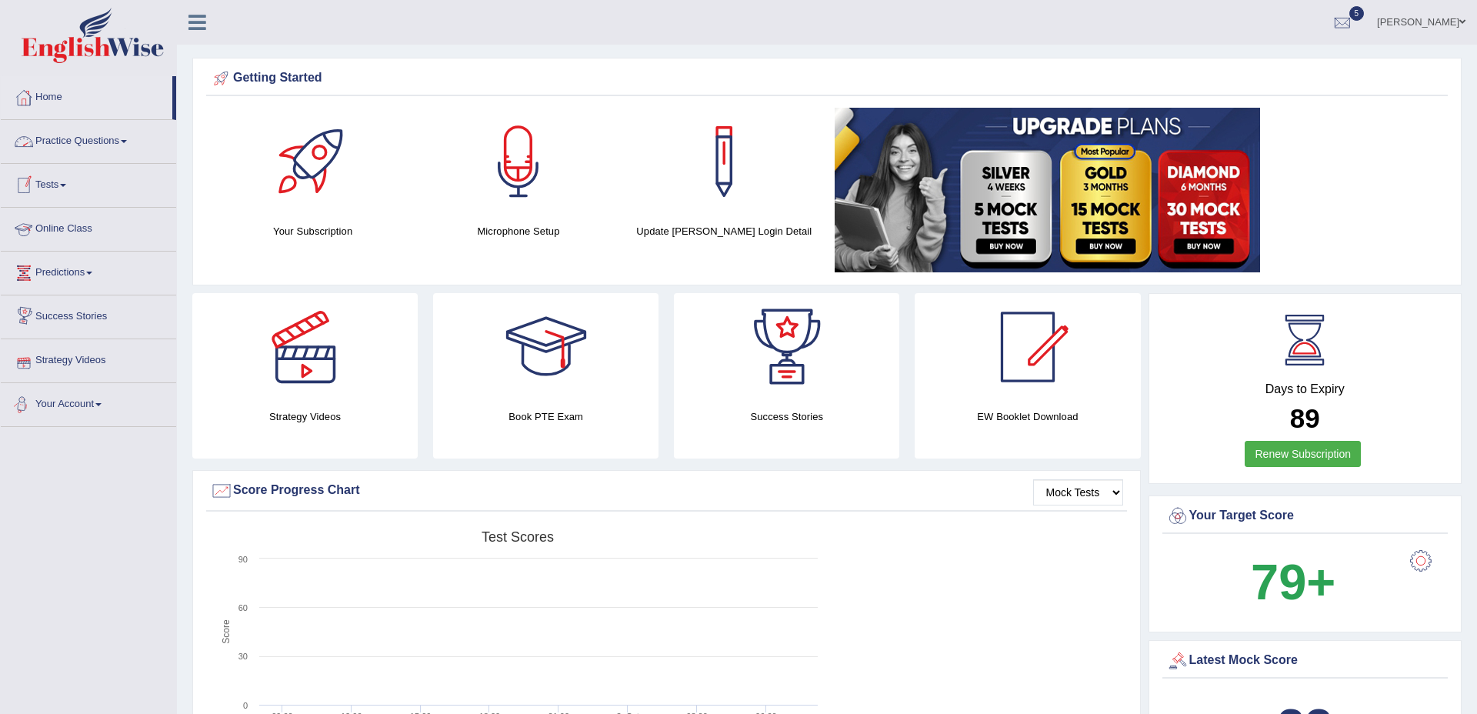
click at [83, 396] on link "Your Account" at bounding box center [88, 402] width 175 height 38
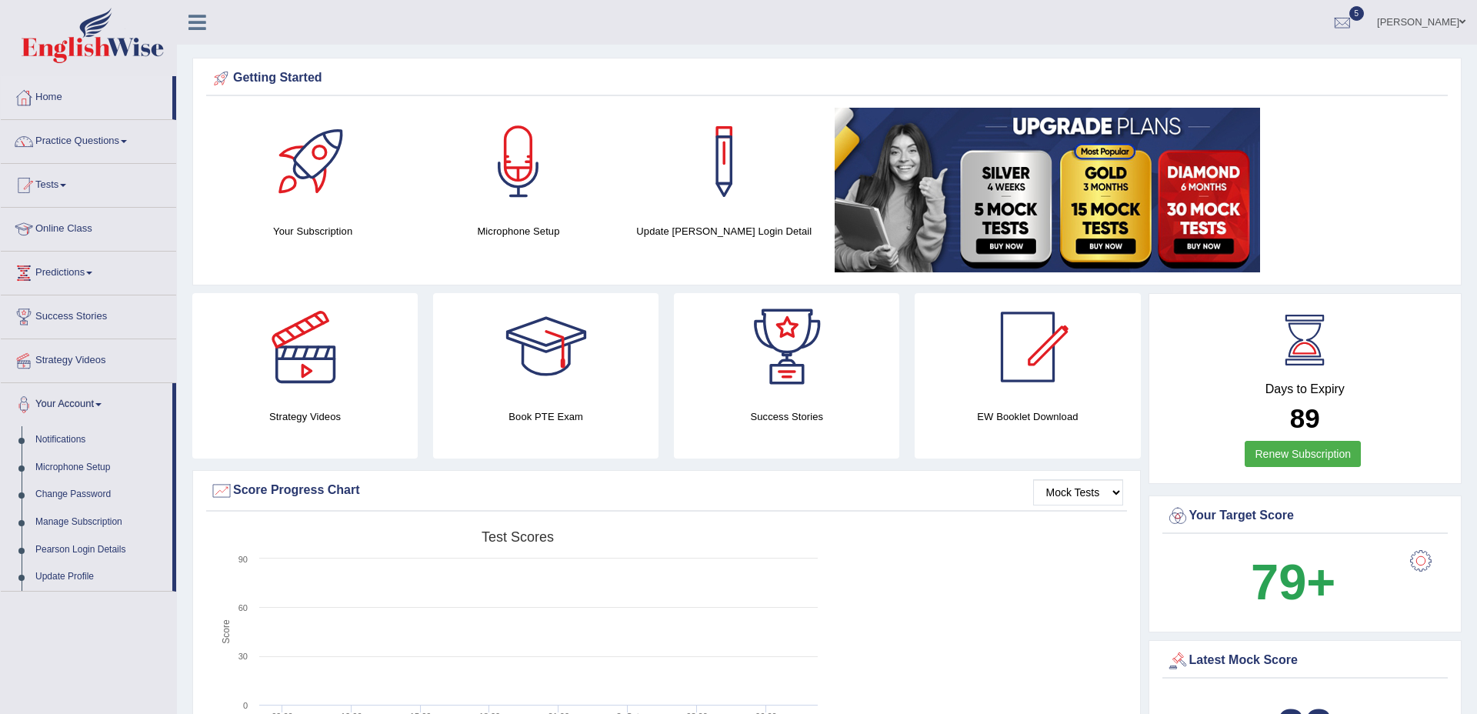
click at [83, 396] on link "Your Account" at bounding box center [87, 402] width 172 height 38
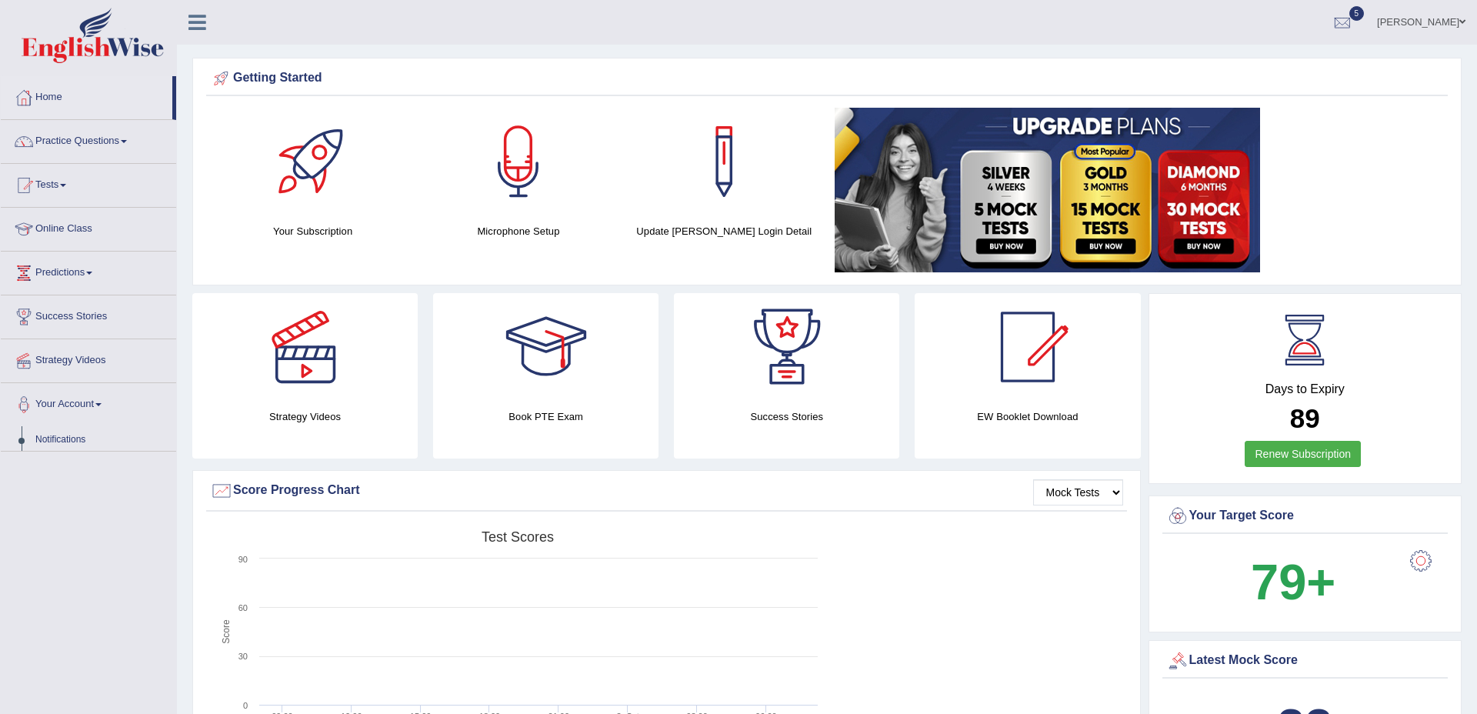
click at [83, 396] on link "Your Account" at bounding box center [88, 402] width 175 height 38
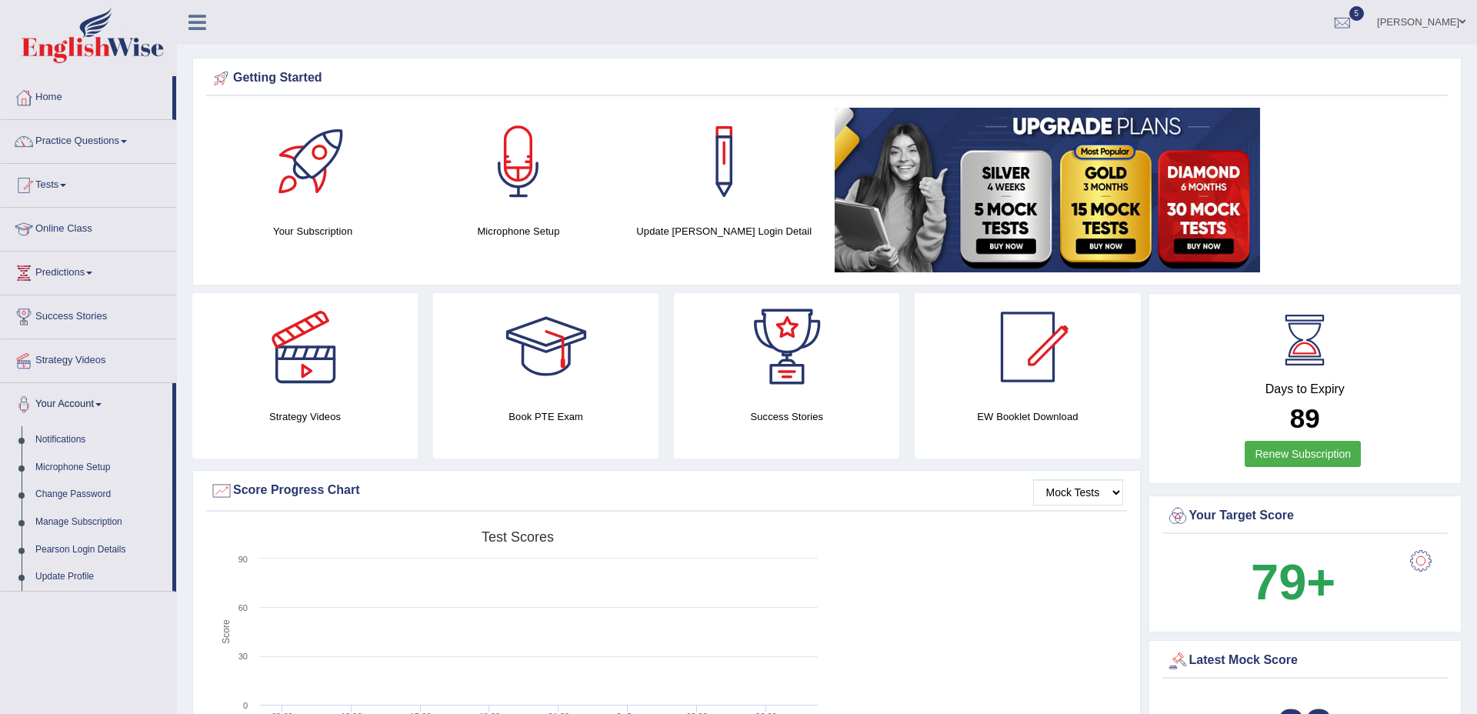
click at [85, 470] on link "Microphone Setup" at bounding box center [100, 468] width 144 height 28
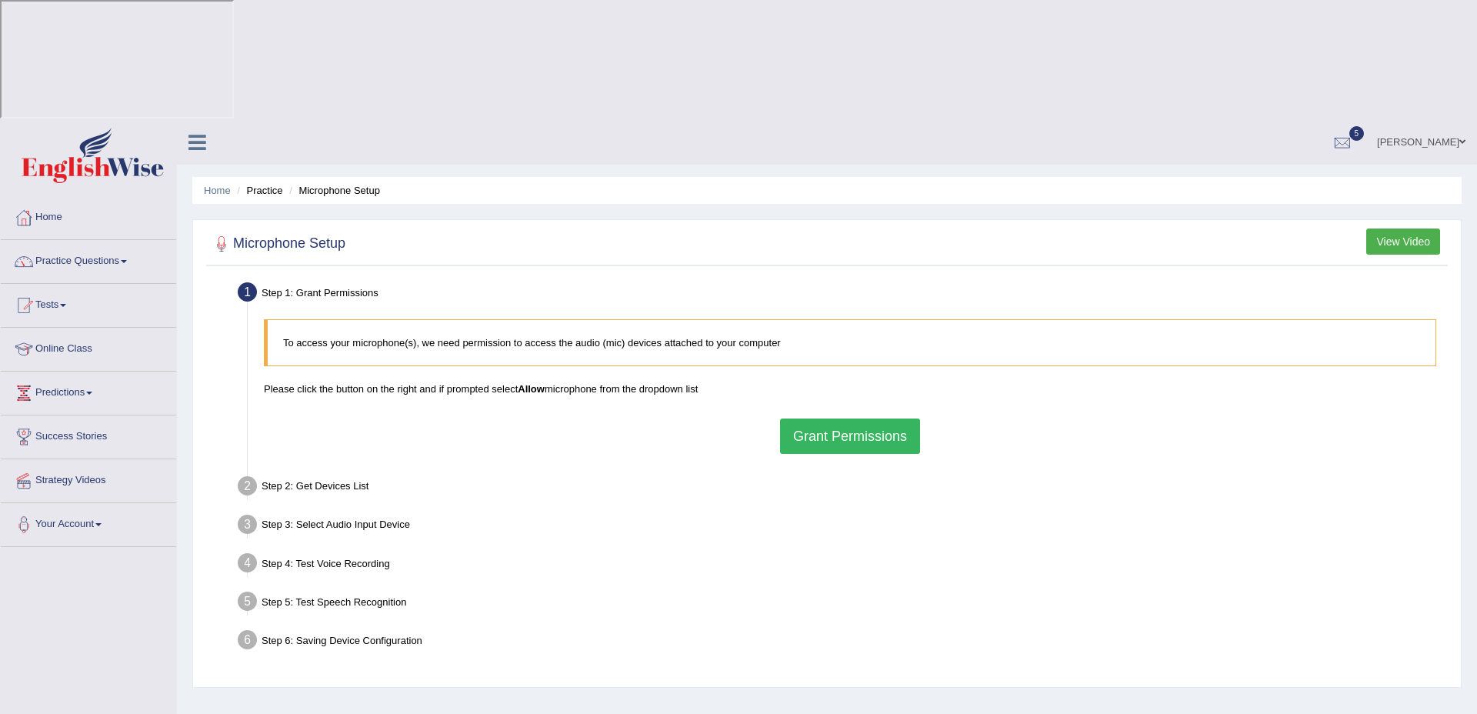
click at [872, 418] on button "Grant Permissions" at bounding box center [850, 435] width 140 height 35
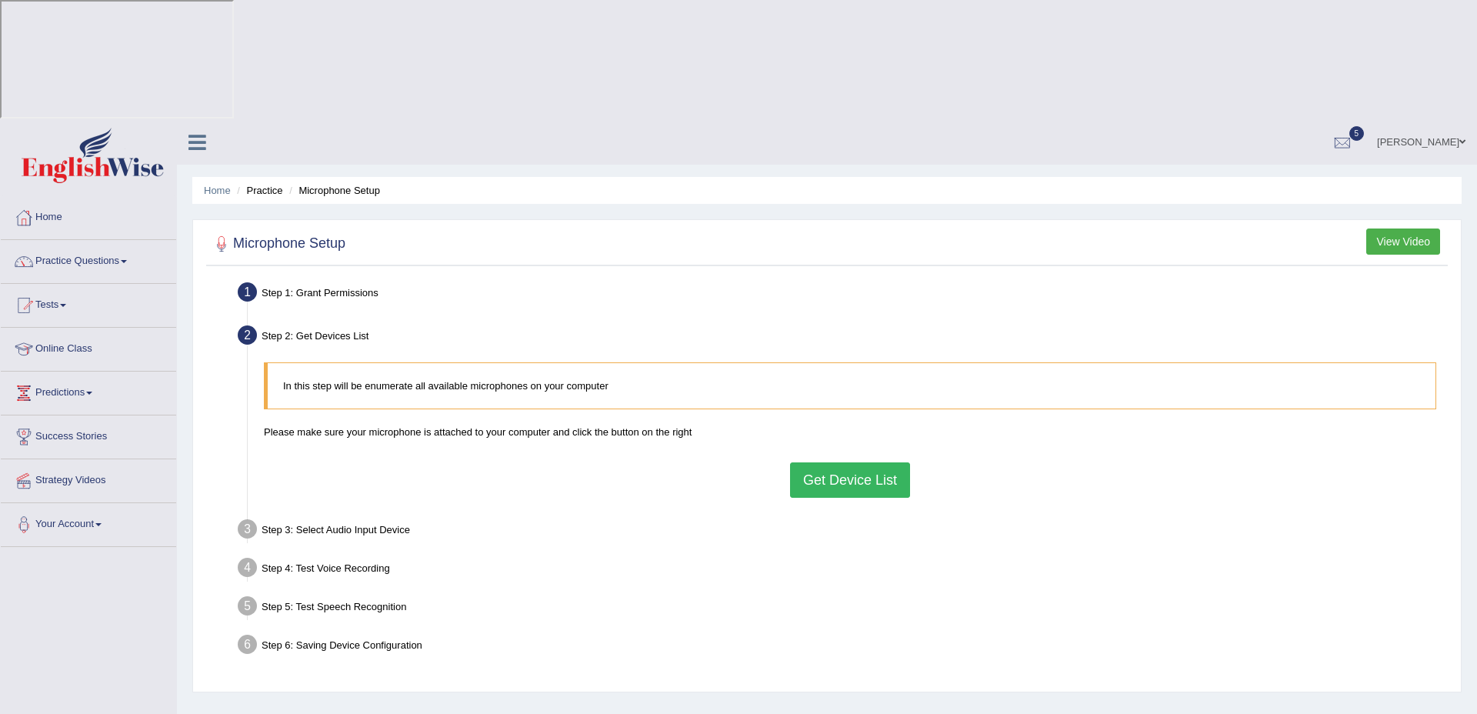
click at [800, 462] on button "Get Device List" at bounding box center [850, 479] width 120 height 35
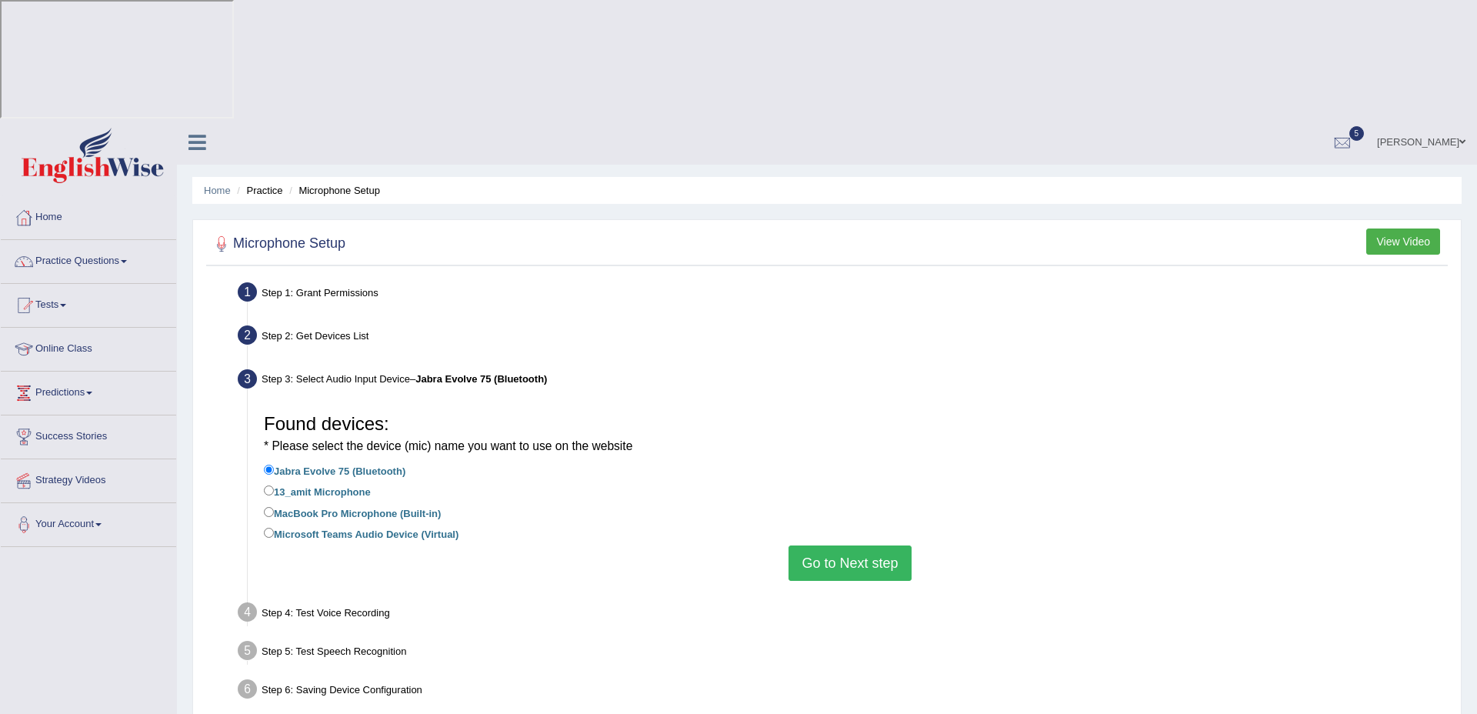
click at [815, 545] on button "Go to Next step" at bounding box center [849, 562] width 122 height 35
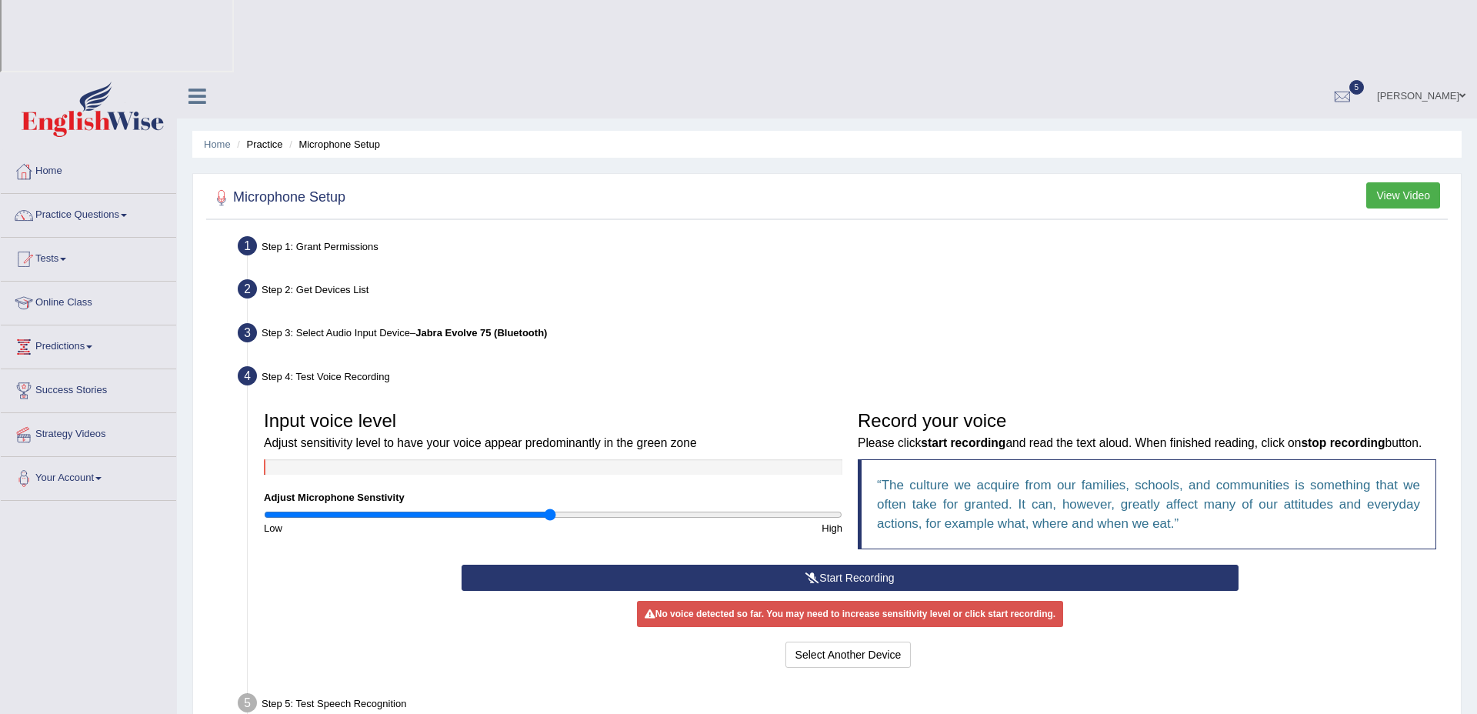
scroll to position [47, 0]
click at [823, 564] on button "Start Recording" at bounding box center [850, 577] width 776 height 26
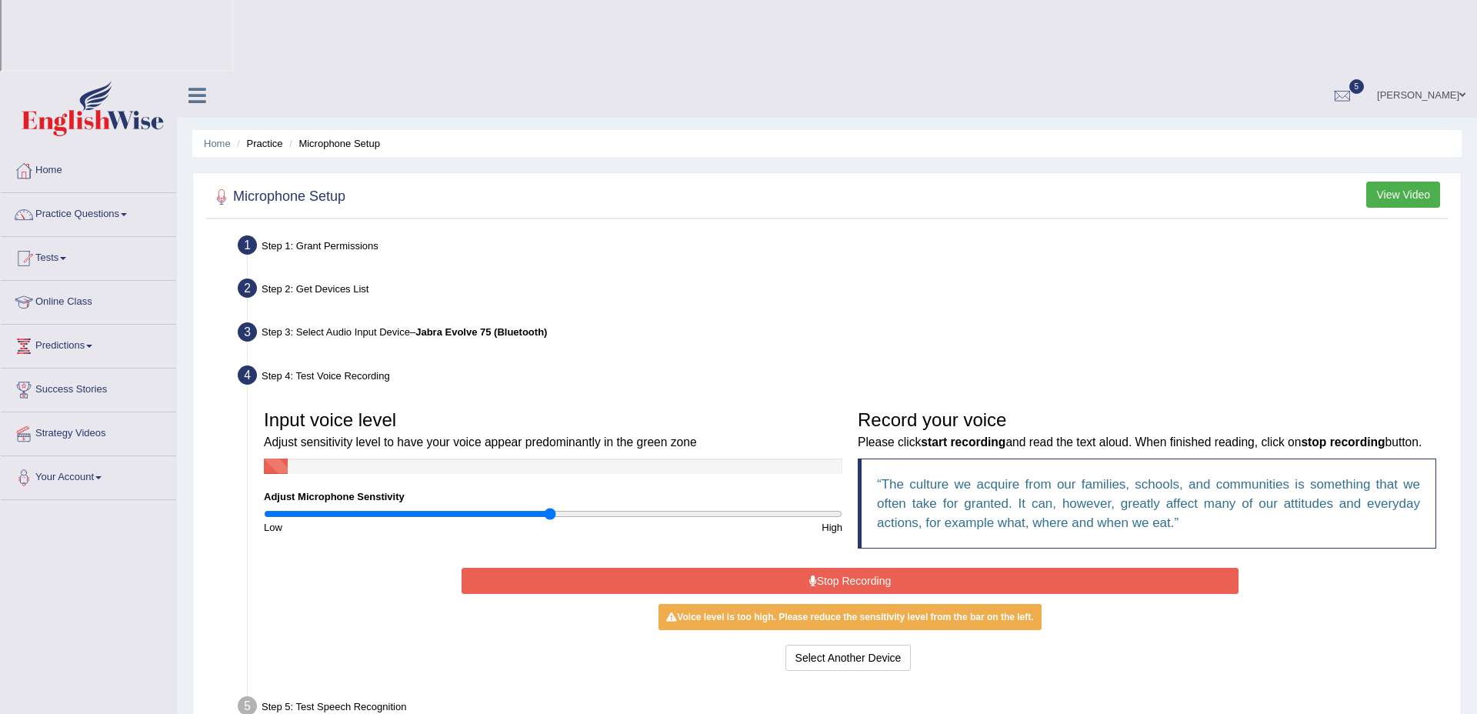
click at [897, 462] on div "Record your voice Please click start recording and read the text aloud. When fi…" at bounding box center [1147, 483] width 594 height 162
click at [894, 568] on button "Stop Recording" at bounding box center [850, 581] width 776 height 26
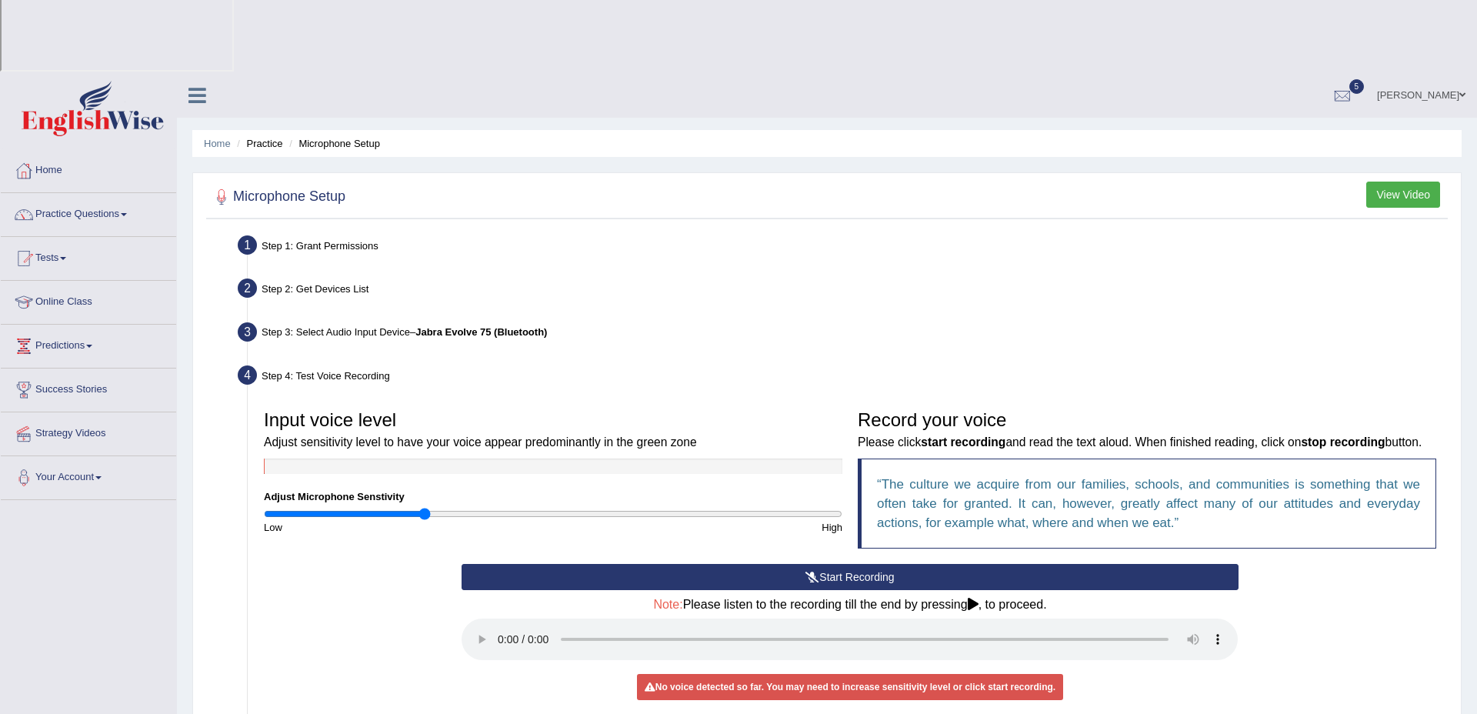
drag, startPoint x: 547, startPoint y: 396, endPoint x: 425, endPoint y: 399, distance: 121.6
type input "0.56"
click at [425, 508] on input "range" at bounding box center [553, 514] width 578 height 12
click at [833, 564] on button "Start Recording" at bounding box center [850, 577] width 776 height 26
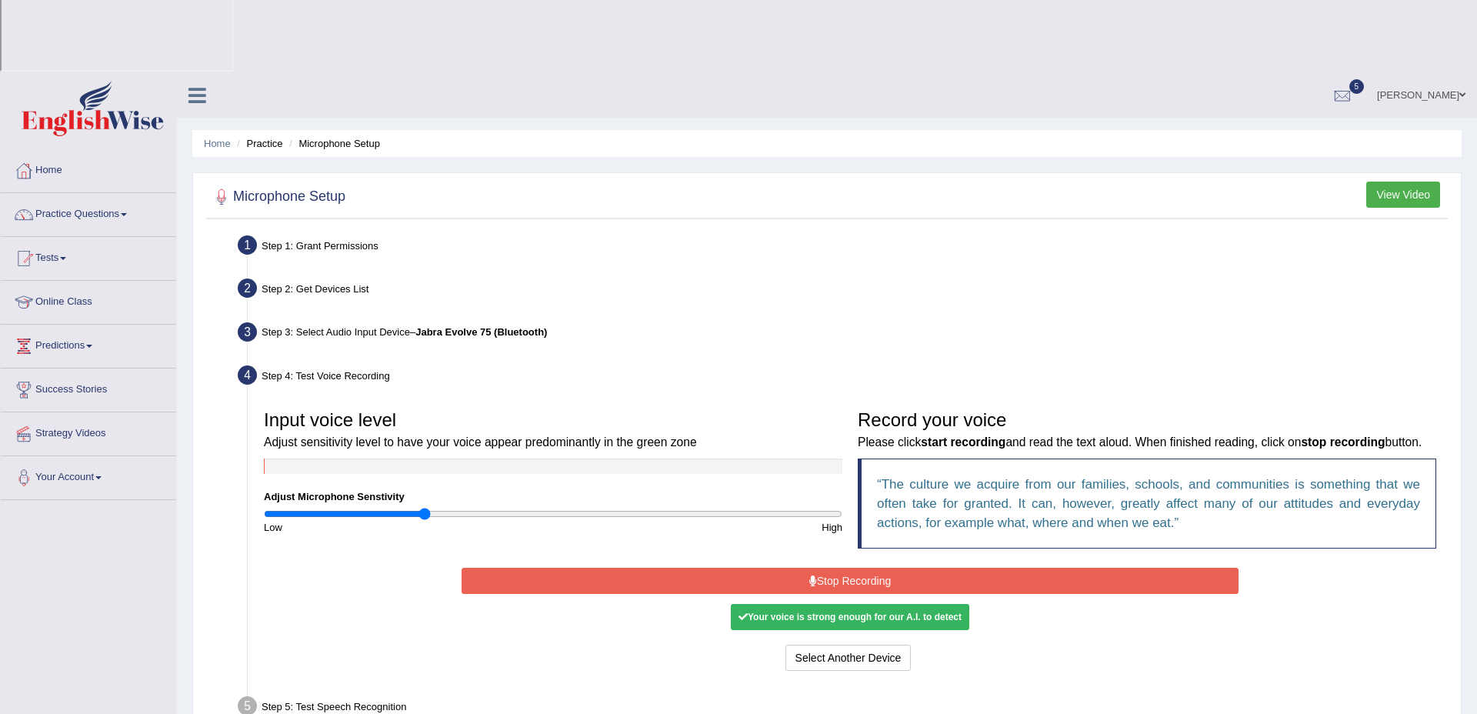
click at [850, 604] on div "Your voice is strong enough for our A.I. to detect" at bounding box center [850, 617] width 238 height 26
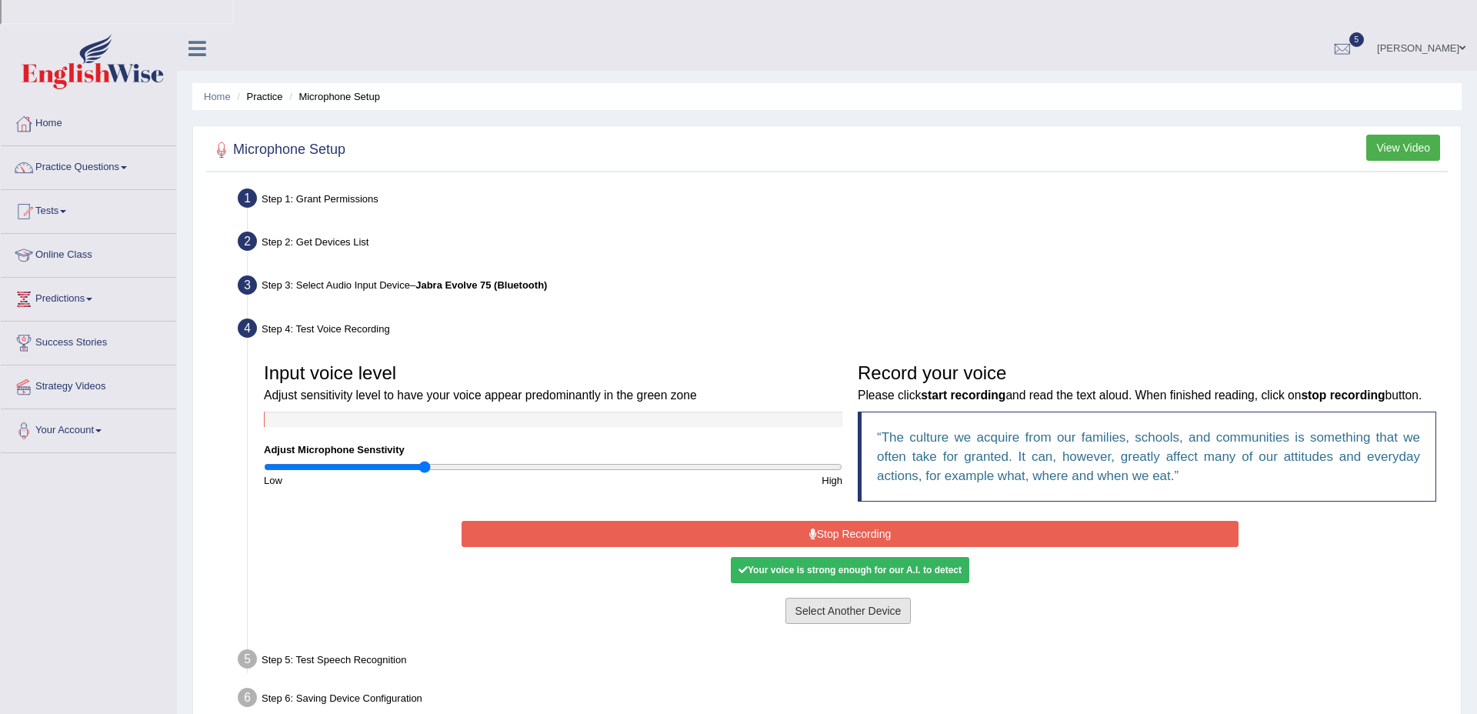
drag, startPoint x: 855, startPoint y: 510, endPoint x: 843, endPoint y: 508, distance: 12.4
click at [855, 598] on button "Select Another Device" at bounding box center [848, 611] width 126 height 26
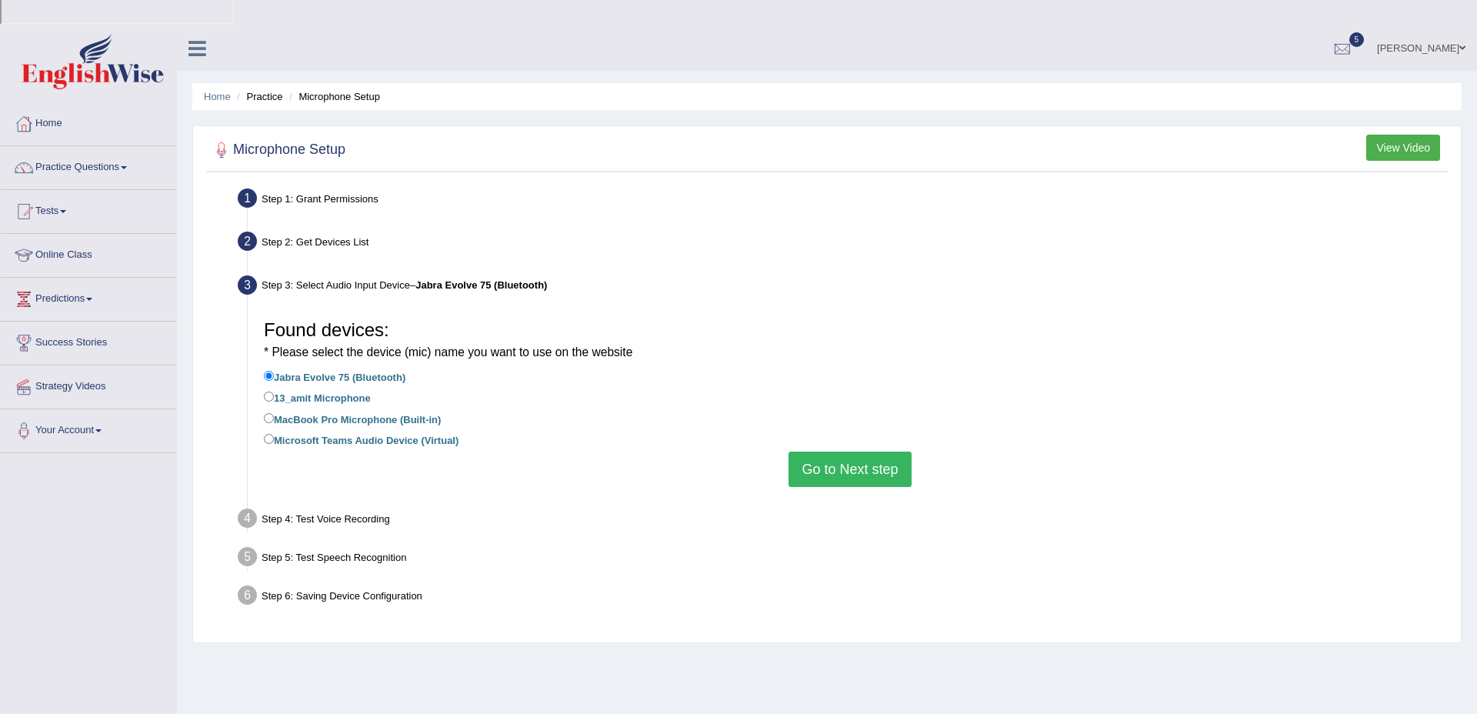
click at [826, 452] on button "Go to Next step" at bounding box center [849, 469] width 122 height 35
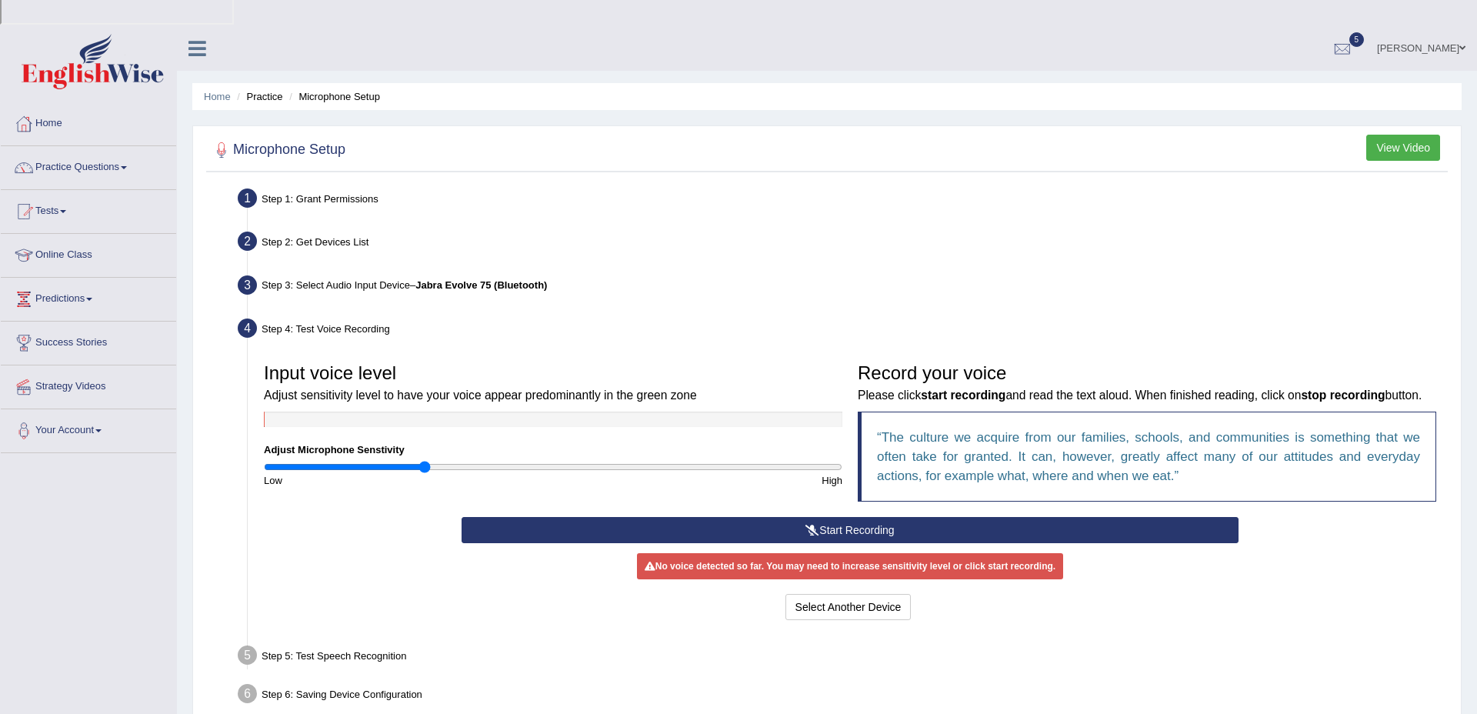
click at [842, 517] on button "Start Recording" at bounding box center [850, 530] width 776 height 26
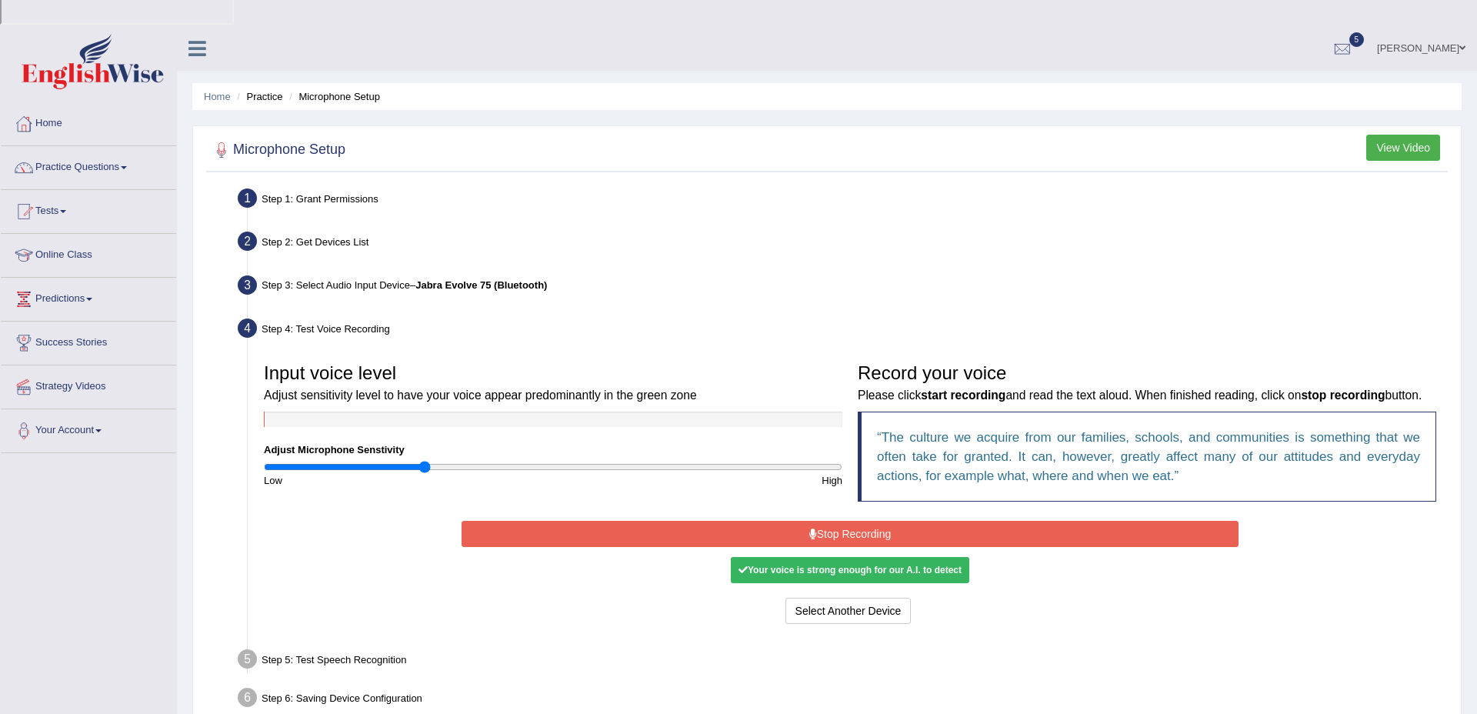
click at [857, 521] on button "Stop Recording" at bounding box center [850, 534] width 776 height 26
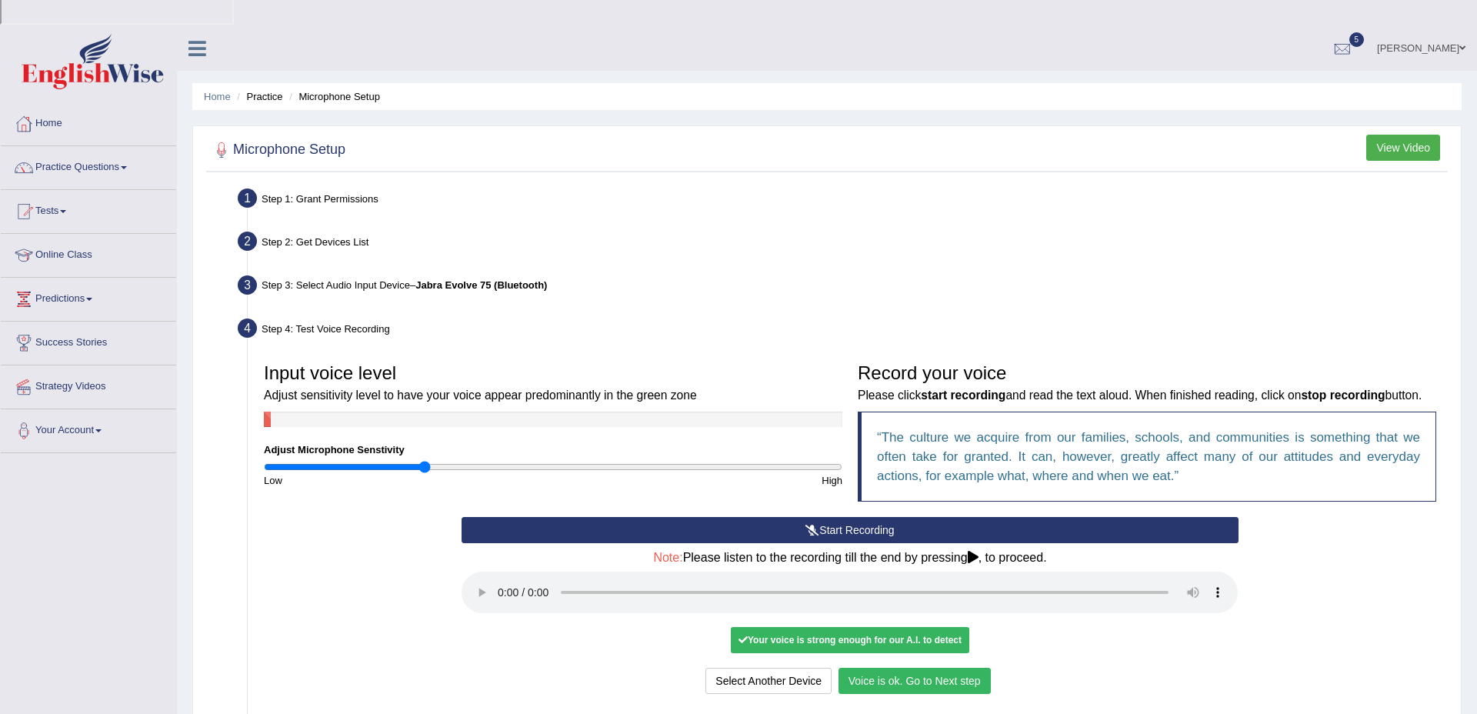
click at [922, 668] on button "Voice is ok. Go to Next step" at bounding box center [914, 681] width 152 height 26
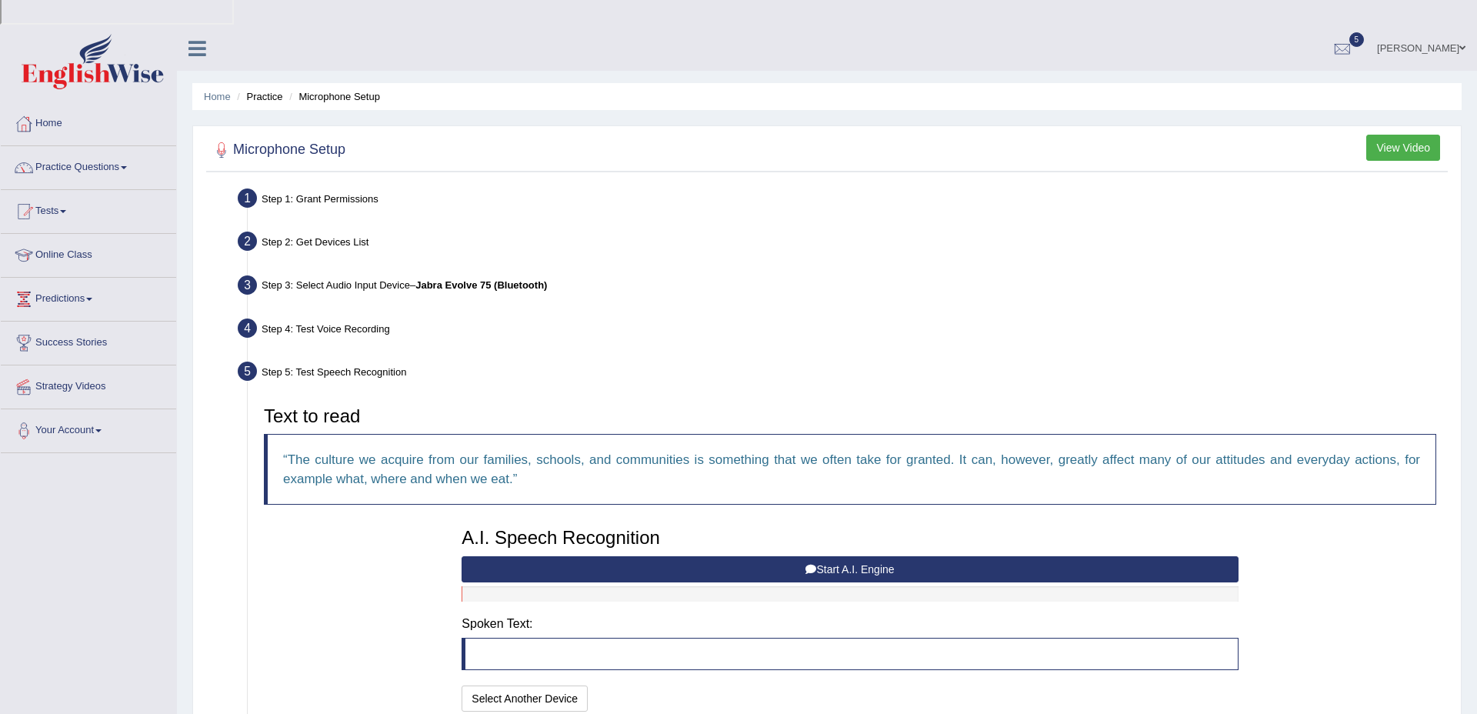
click at [883, 556] on button "Start A.I. Engine" at bounding box center [850, 569] width 776 height 26
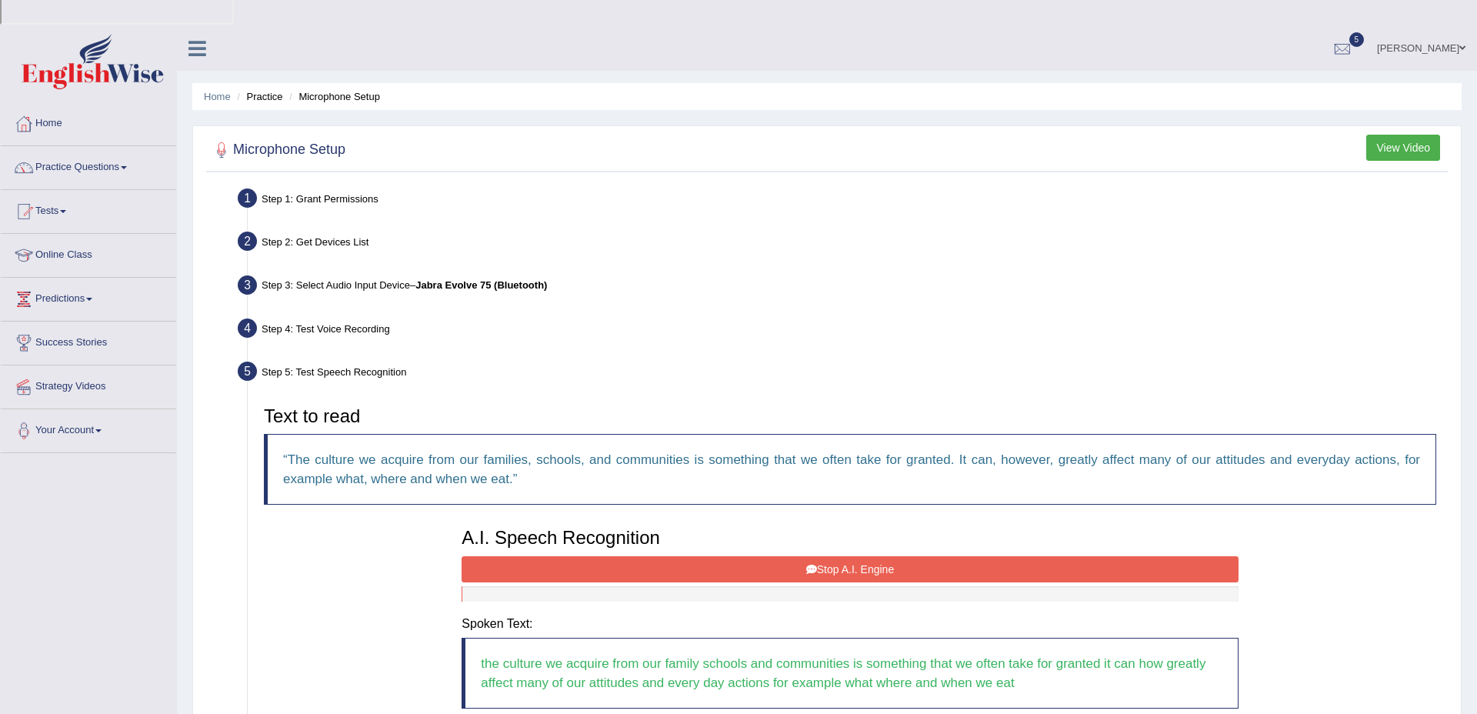
click at [780, 556] on button "Stop A.I. Engine" at bounding box center [850, 569] width 776 height 26
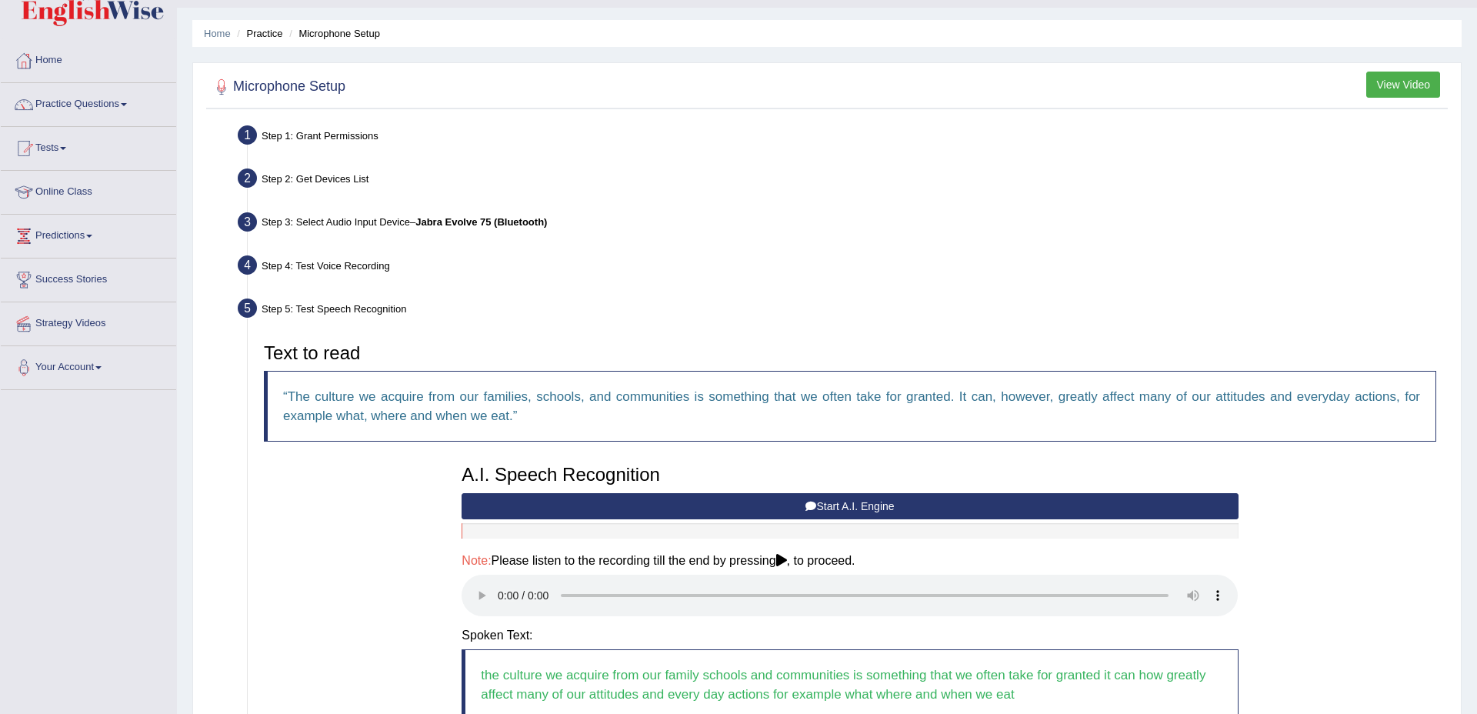
scroll to position [218, 0]
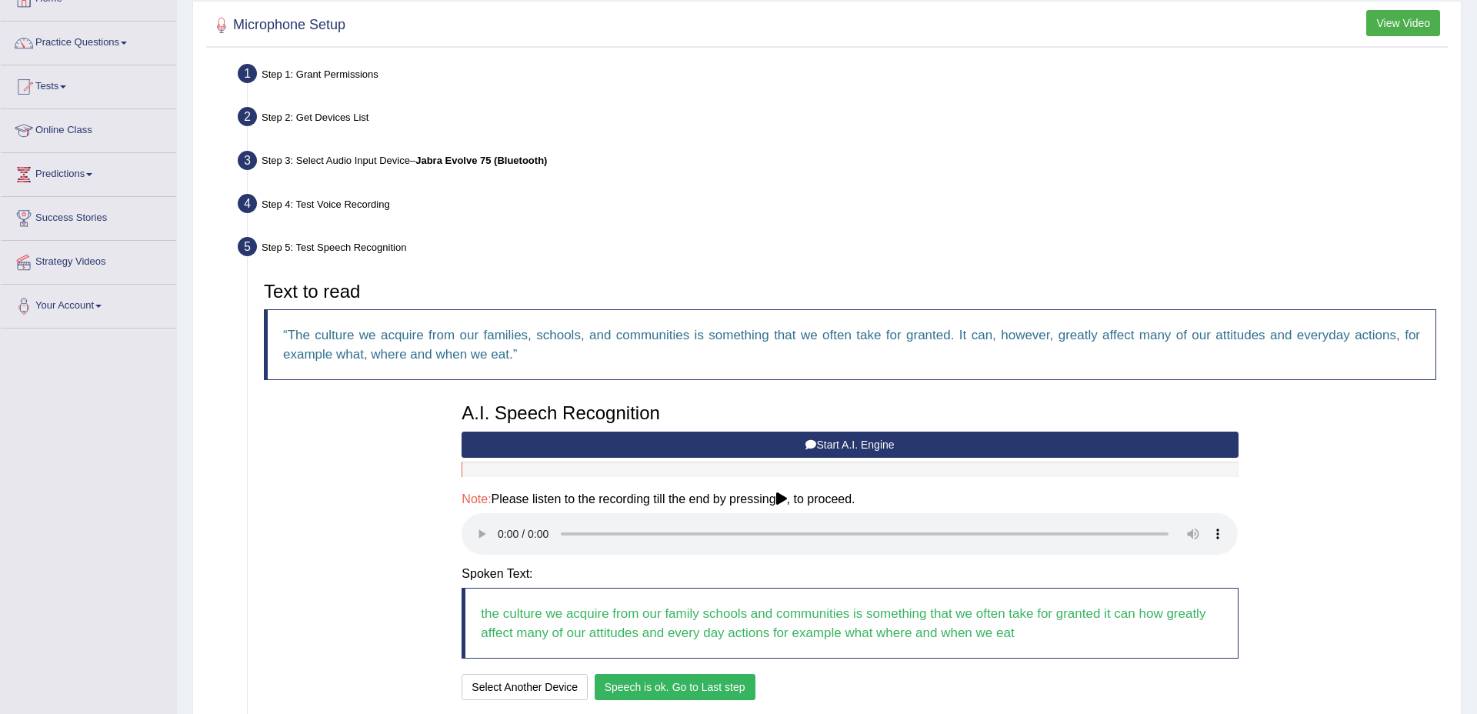
click at [686, 674] on button "Speech is ok. Go to Last step" at bounding box center [675, 687] width 161 height 26
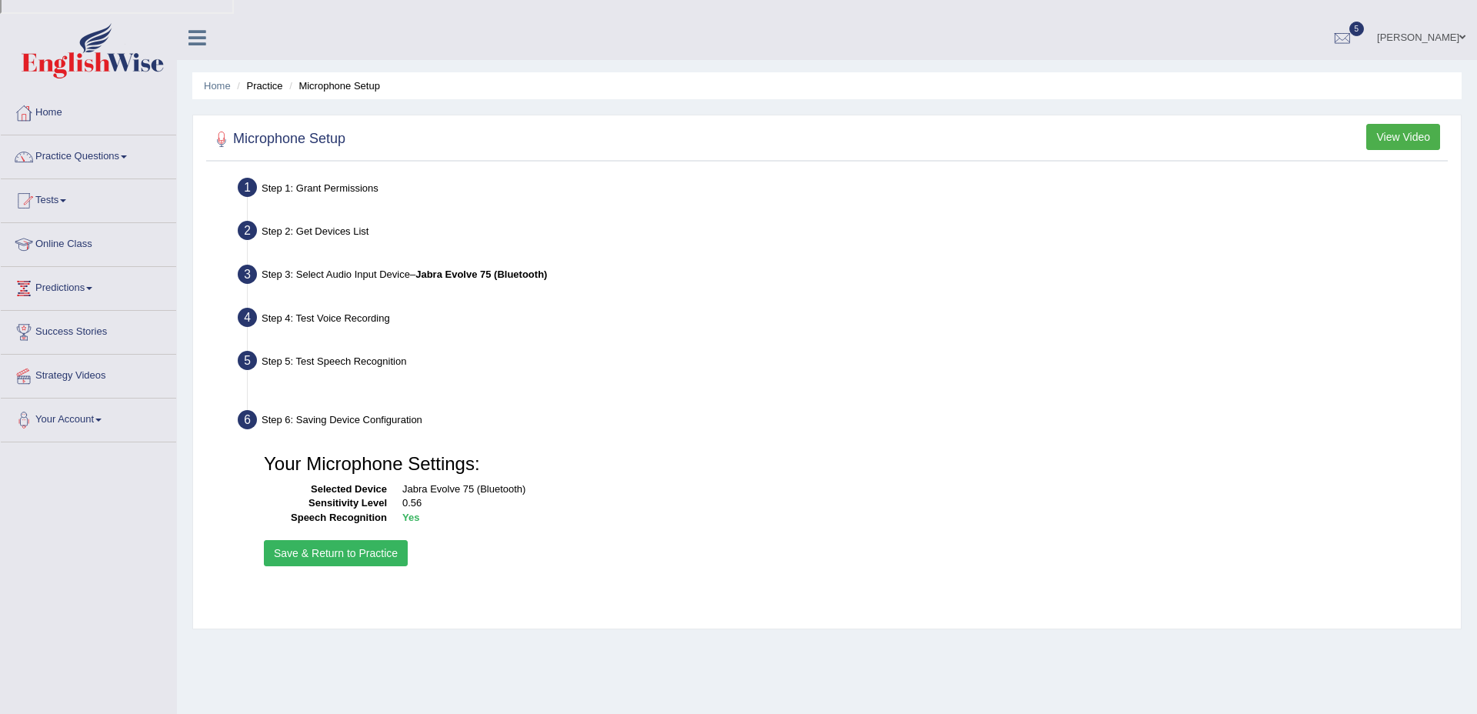
scroll to position [94, 0]
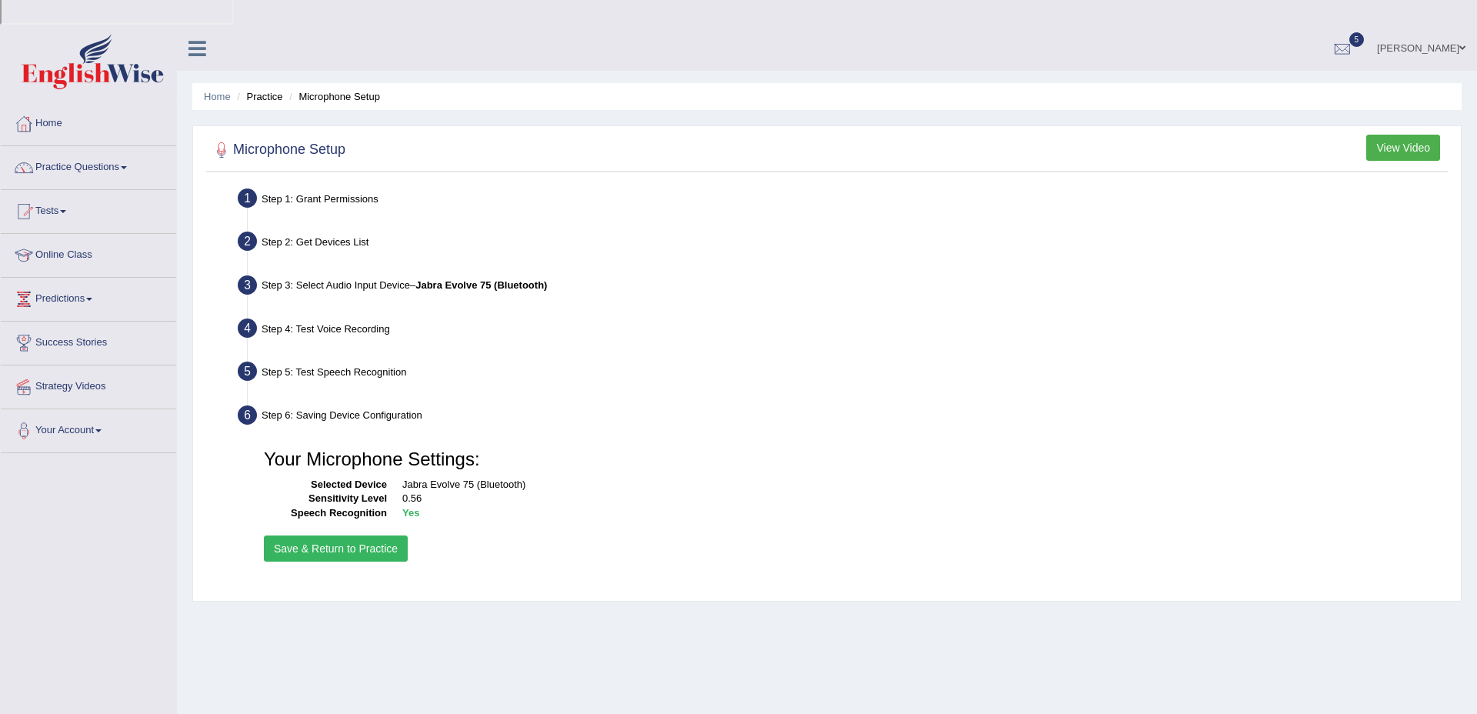
click at [387, 535] on button "Save & Return to Practice" at bounding box center [336, 548] width 144 height 26
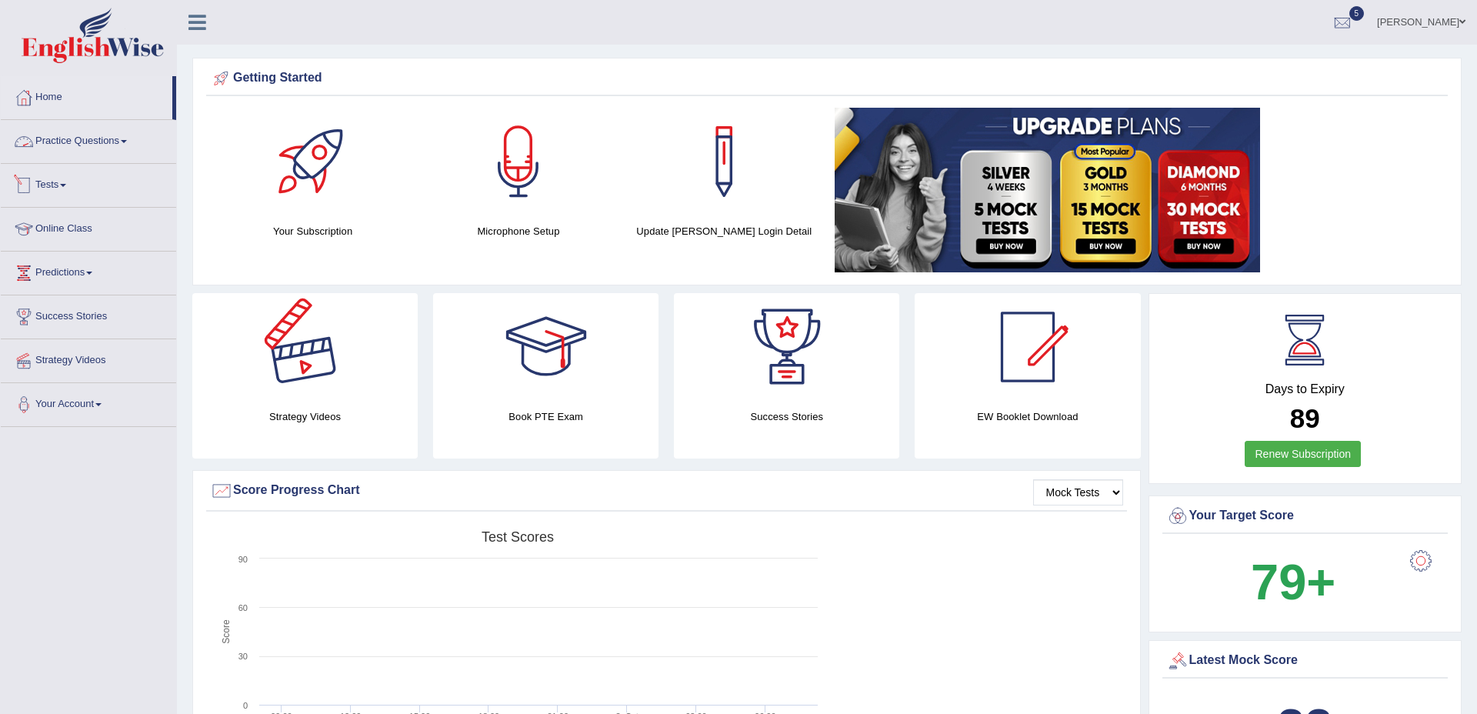
click at [51, 177] on link "Tests" at bounding box center [88, 183] width 175 height 38
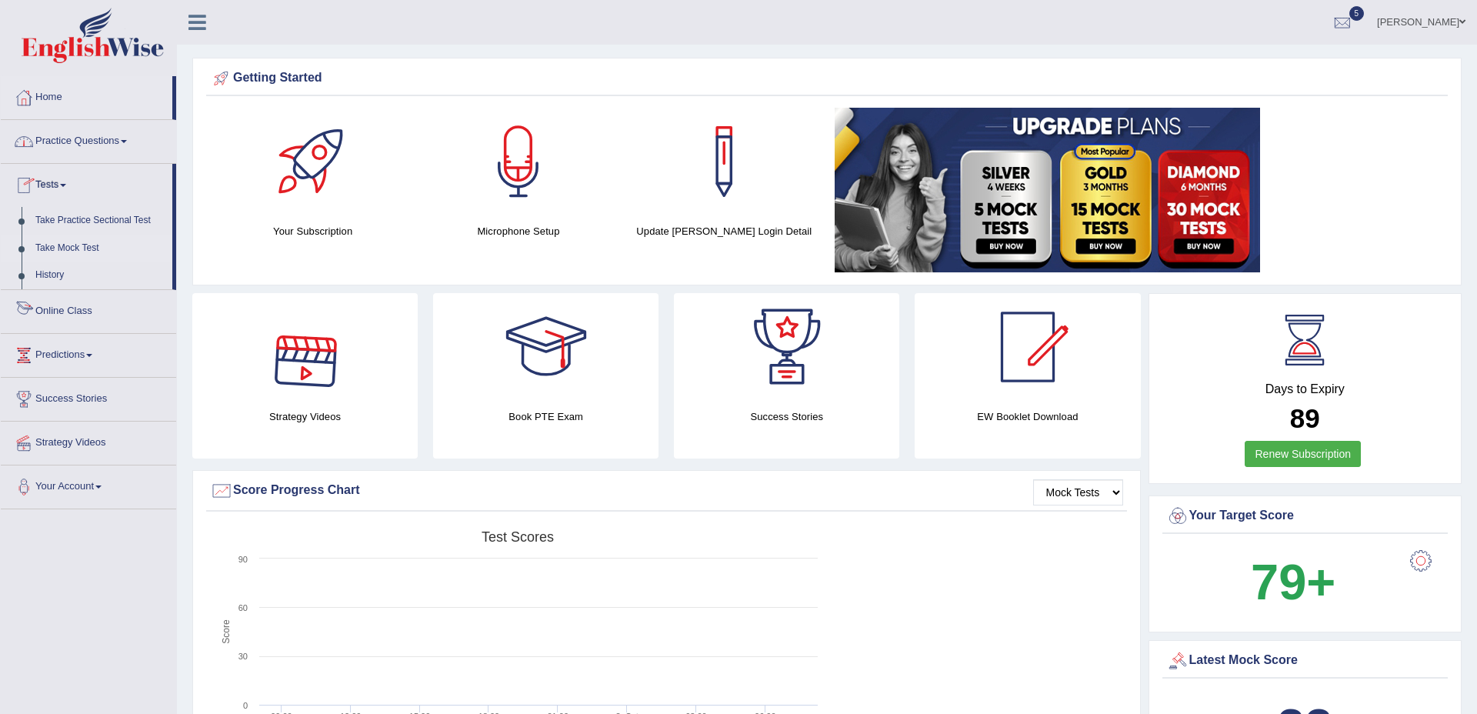
click at [72, 251] on link "Take Mock Test" at bounding box center [100, 249] width 144 height 28
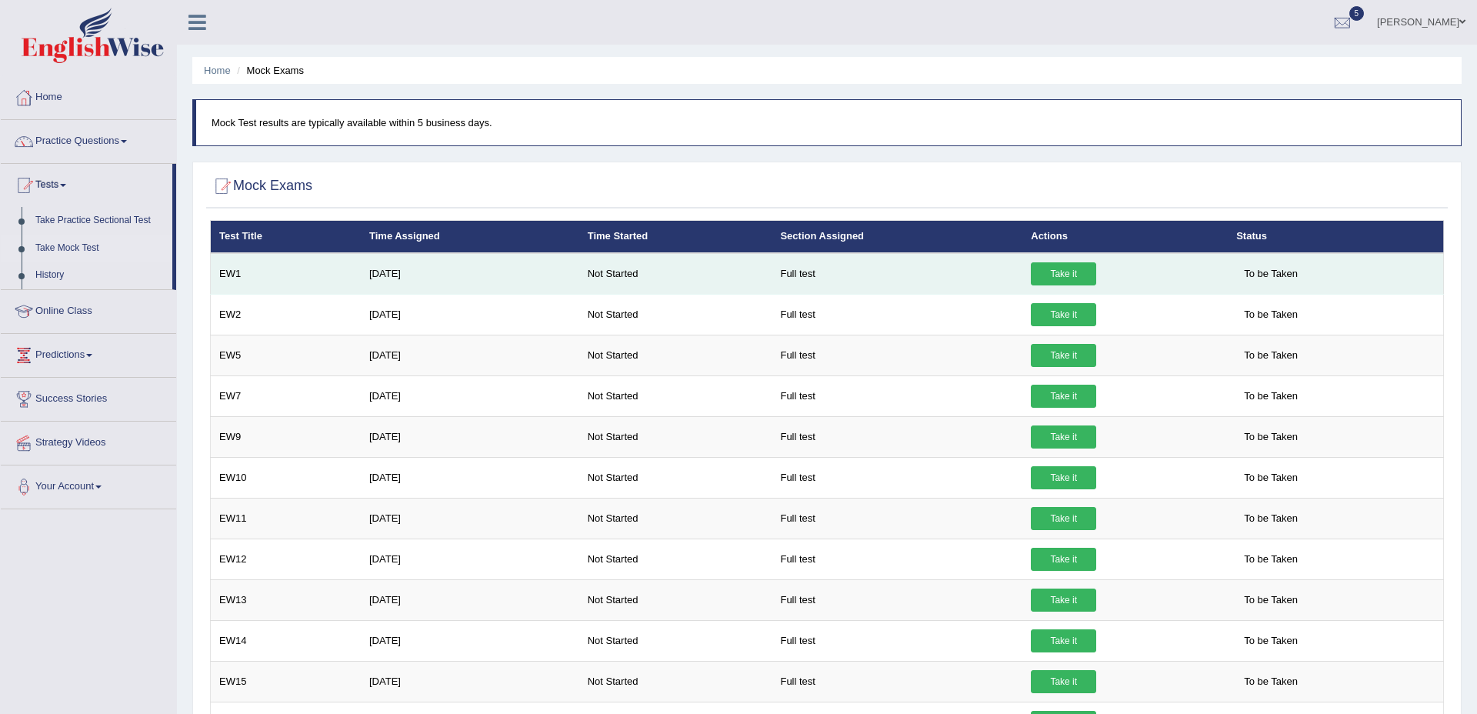
click at [1063, 268] on link "Take it" at bounding box center [1063, 273] width 65 height 23
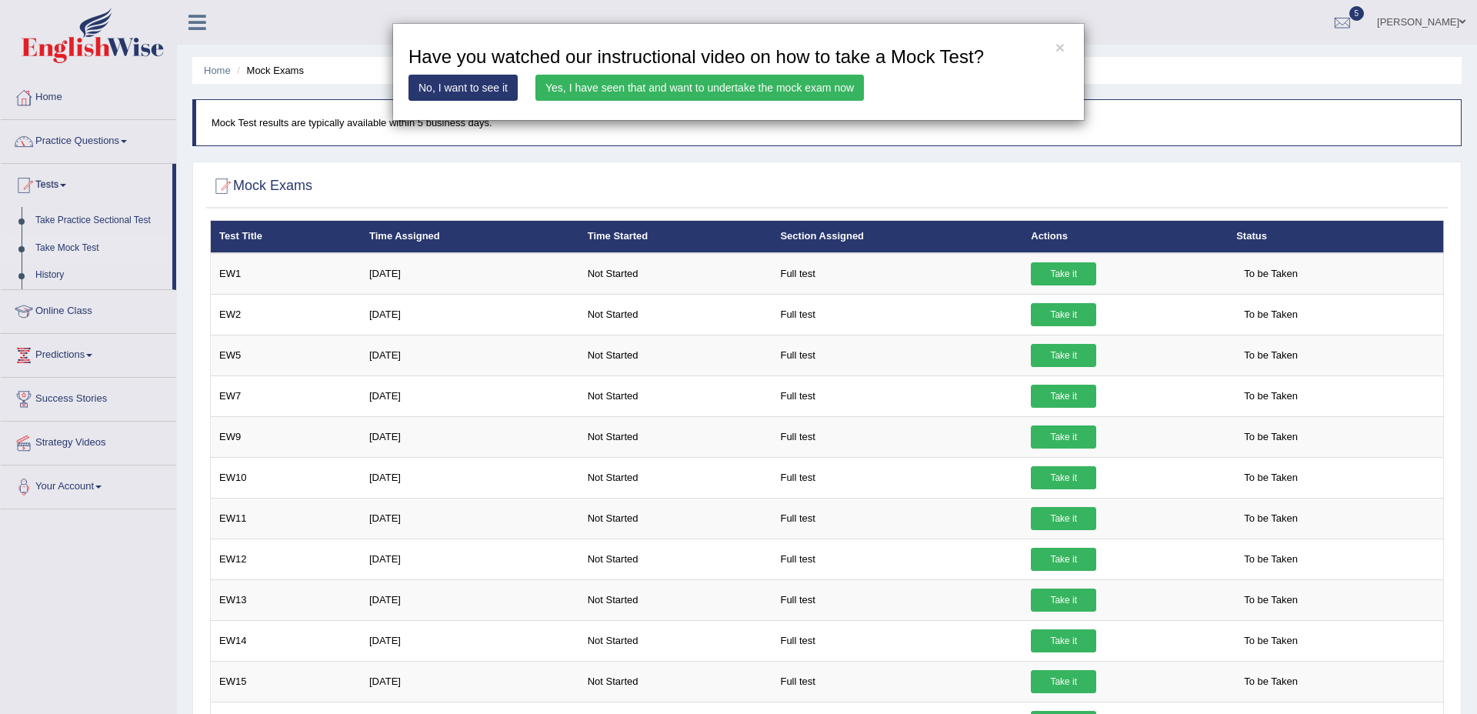
click at [683, 82] on link "Yes, I have seen that and want to undertake the mock exam now" at bounding box center [699, 88] width 328 height 26
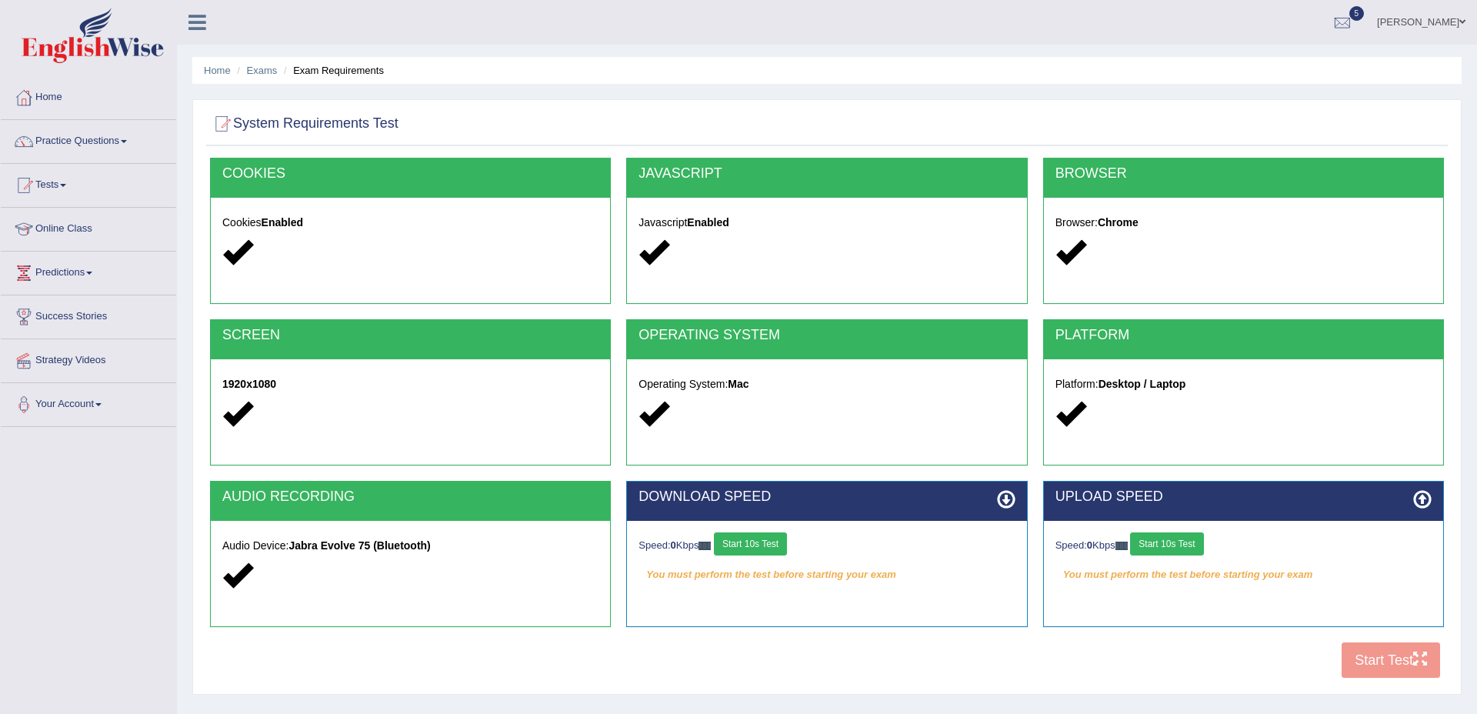
click at [755, 532] on button "Start 10s Test" at bounding box center [750, 543] width 73 height 23
click at [1182, 541] on button "Start 10s Test" at bounding box center [1166, 543] width 73 height 23
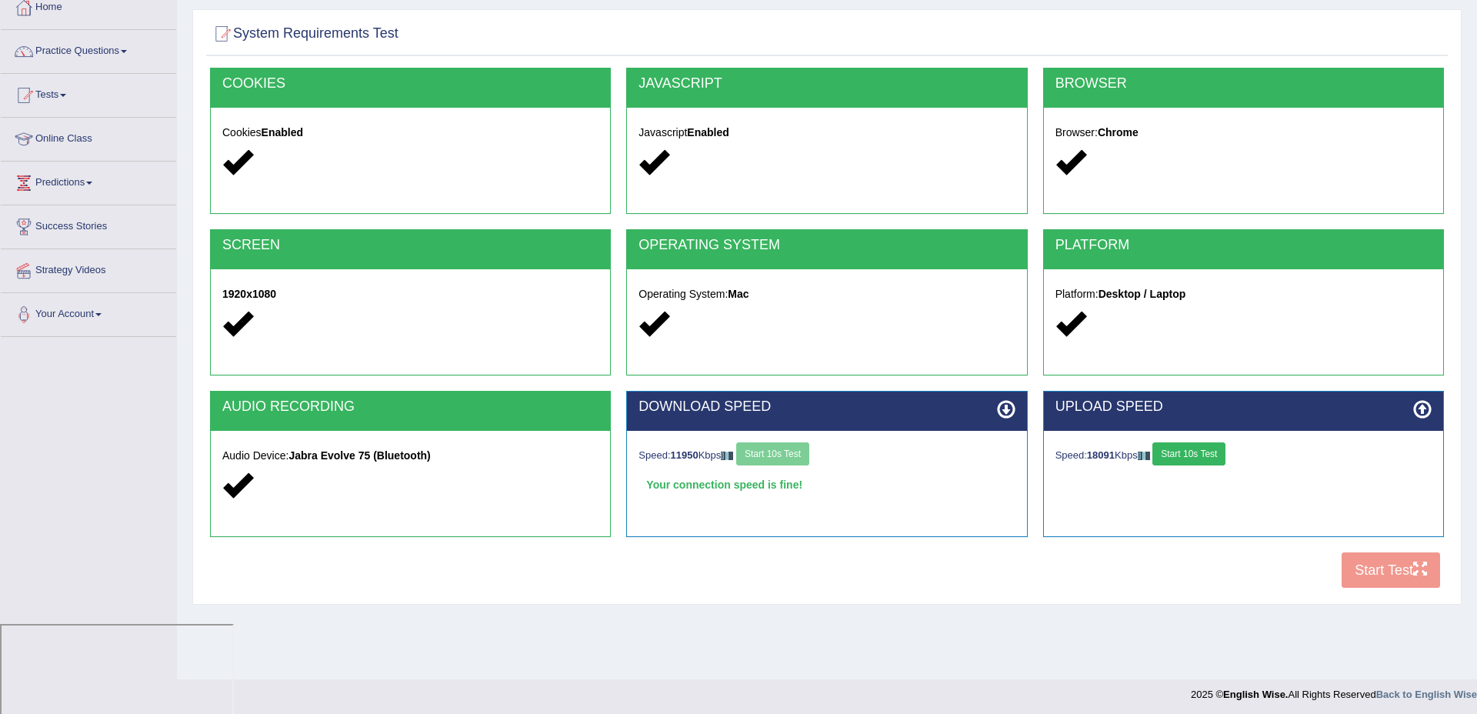
scroll to position [94, 0]
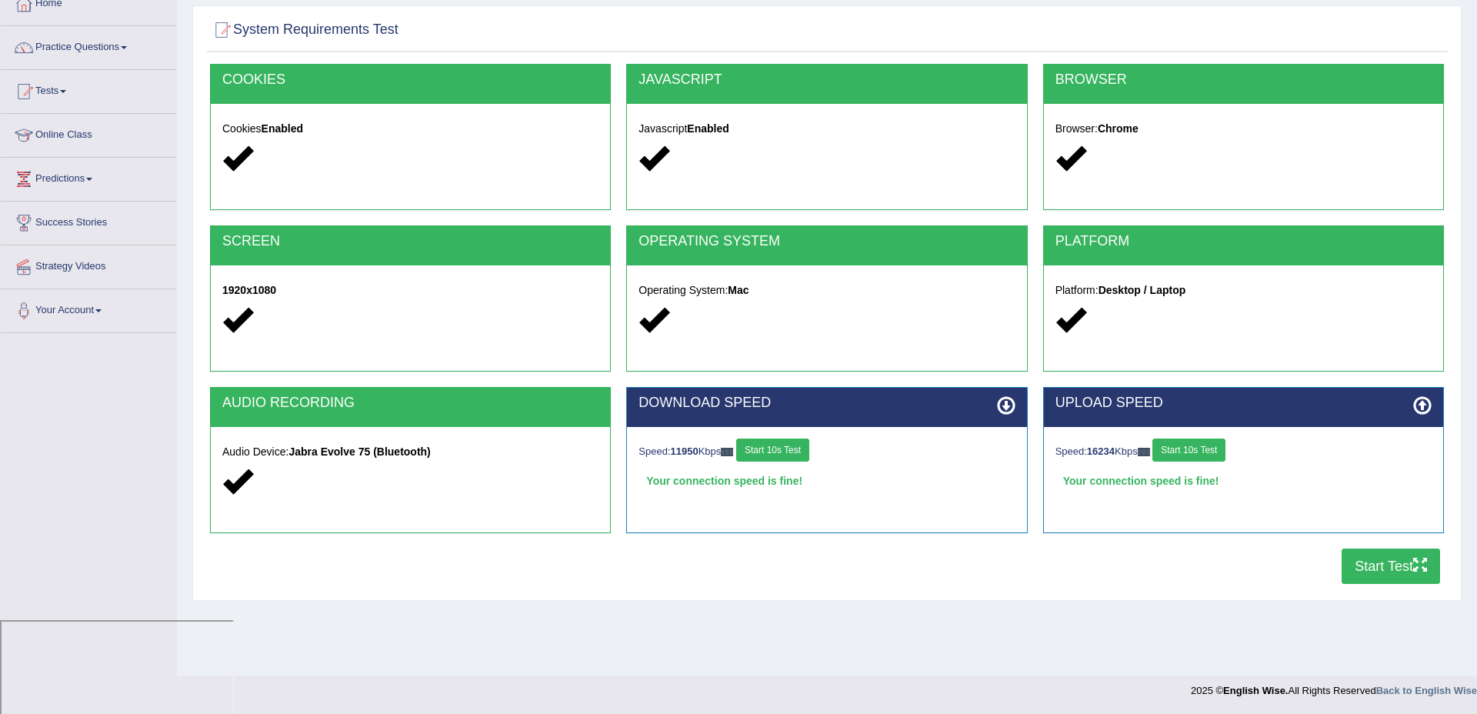
click at [1362, 576] on button "Start Test" at bounding box center [1390, 565] width 98 height 35
